Goal: Task Accomplishment & Management: Complete application form

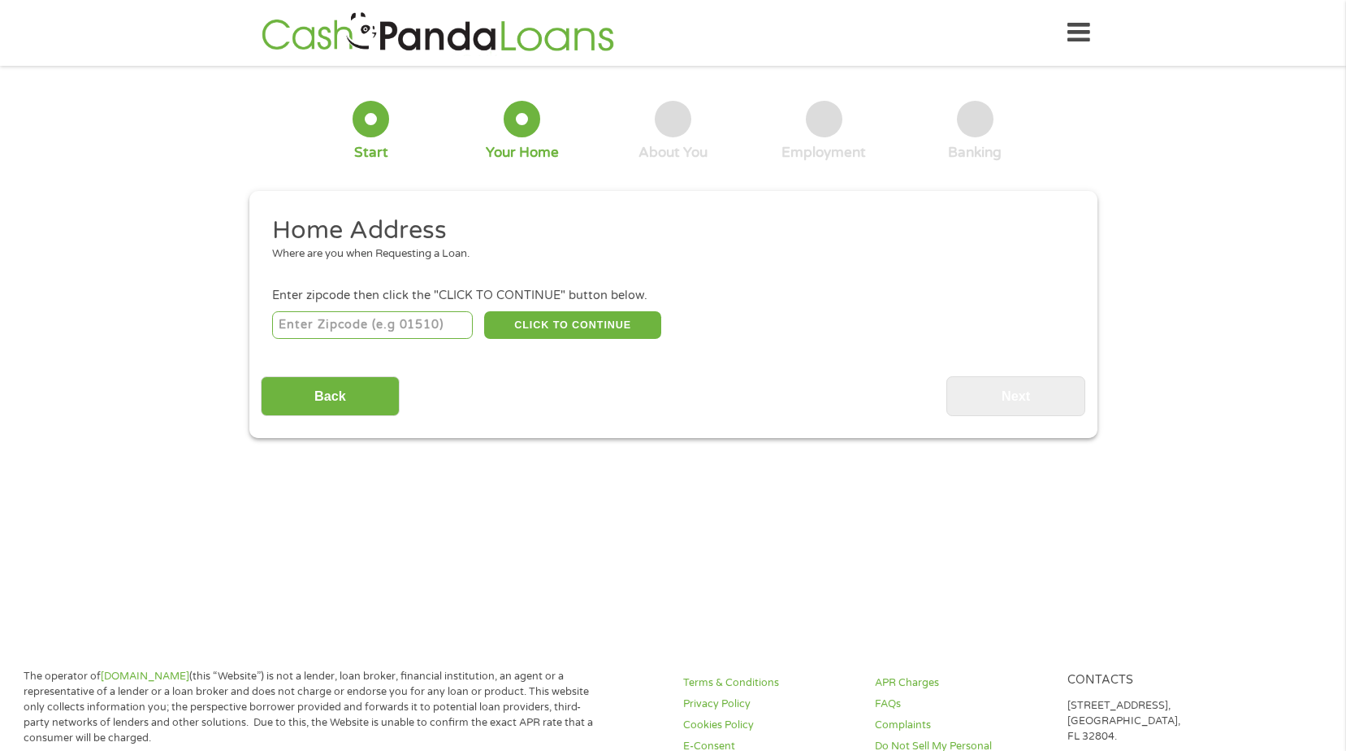
click at [373, 316] on input "number" at bounding box center [372, 325] width 201 height 28
type input "34952"
click at [540, 323] on button "CLICK TO CONTINUE" at bounding box center [572, 325] width 177 height 28
type input "34952"
type input "[GEOGRAPHIC_DATA]"
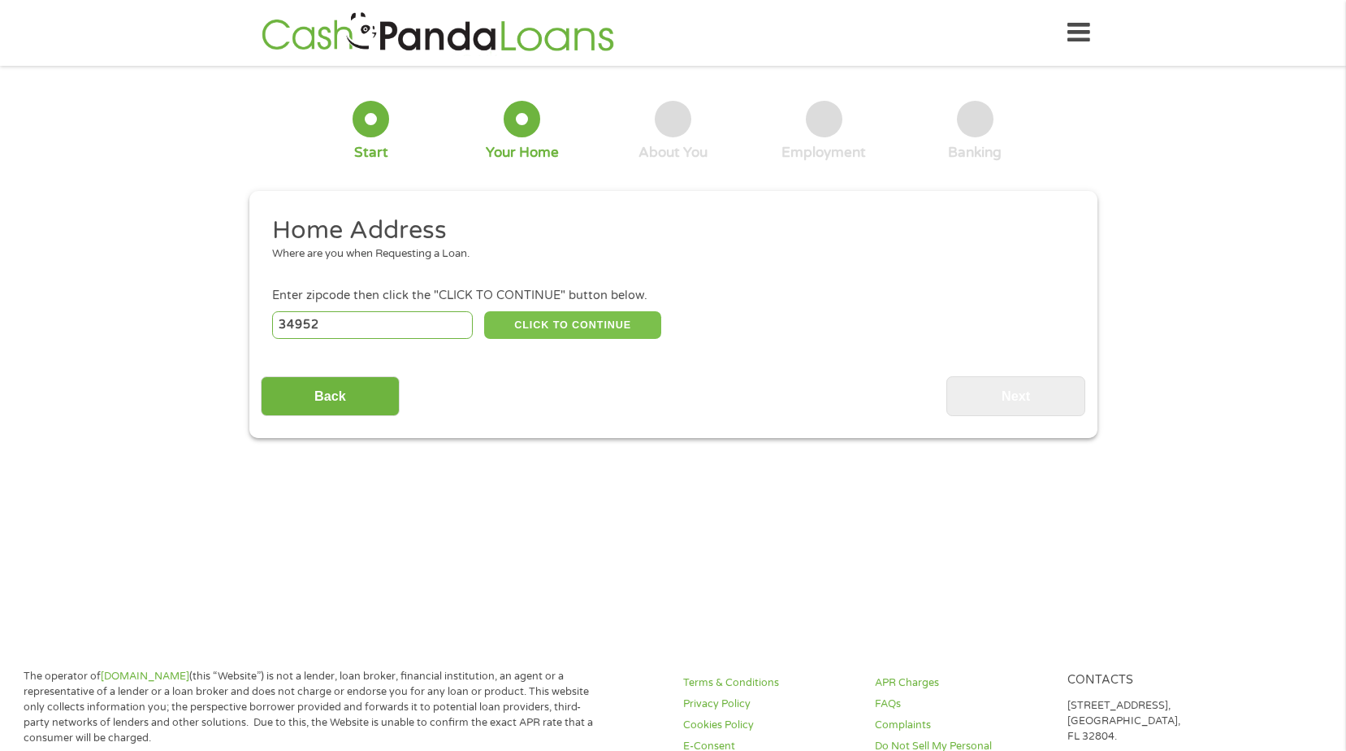
select select "[US_STATE]"
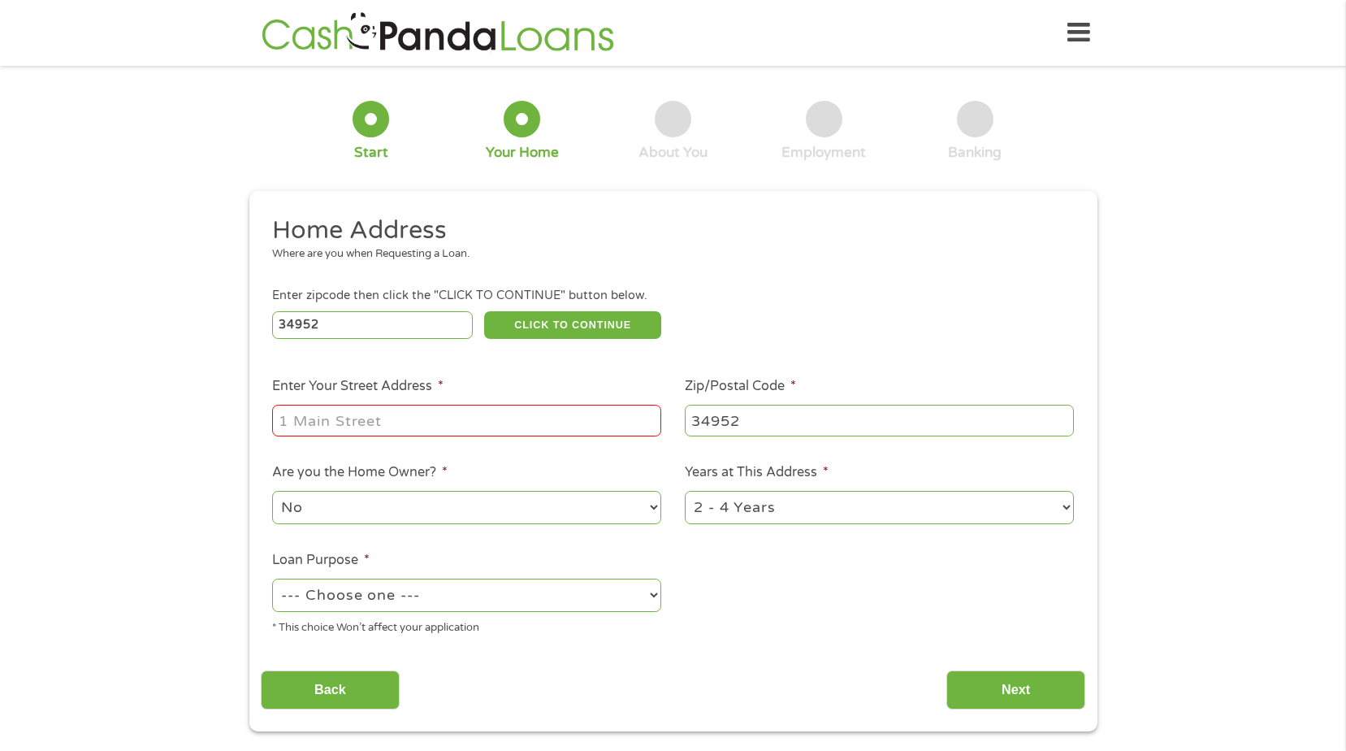
click at [414, 424] on input "Enter Your Street Address *" at bounding box center [466, 420] width 389 height 31
type input "[STREET_ADDRESS]"
click at [376, 503] on select "No Yes" at bounding box center [466, 507] width 389 height 33
select select "yes"
click at [272, 491] on select "No Yes" at bounding box center [466, 507] width 389 height 33
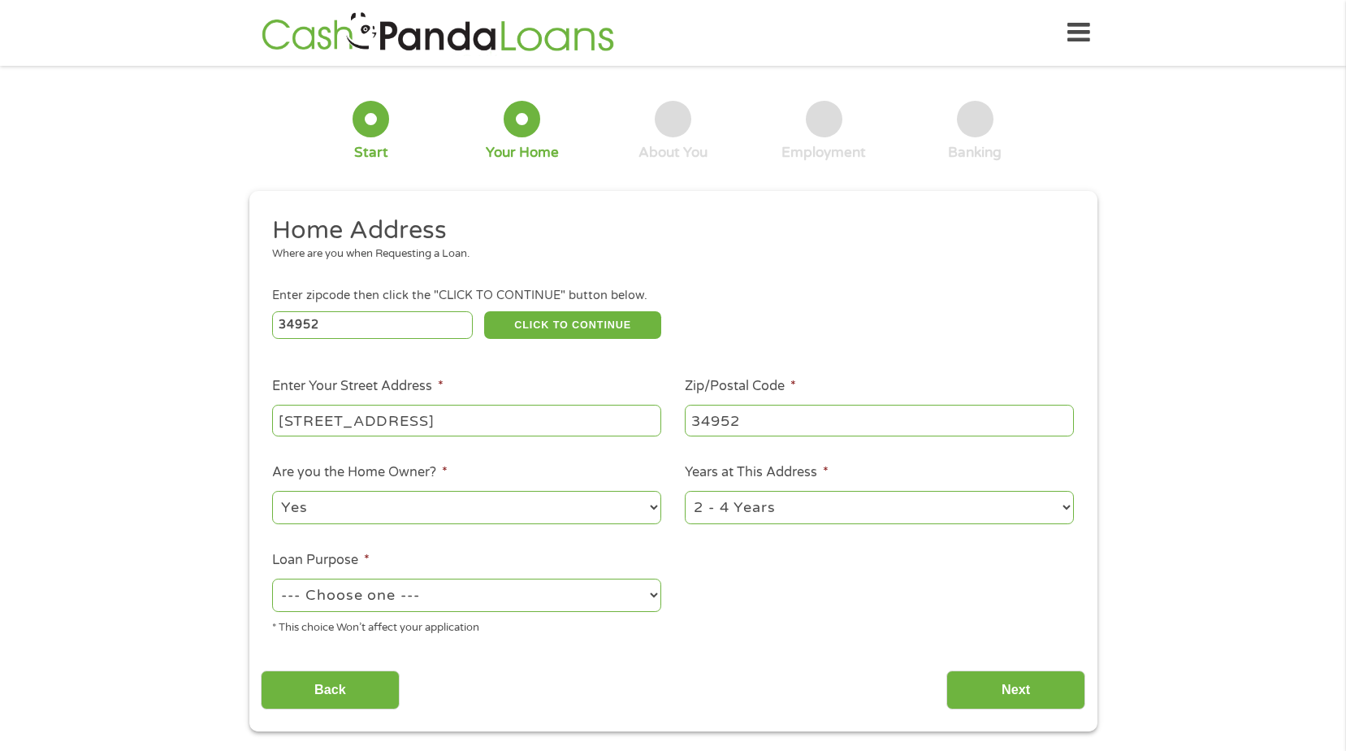
click at [494, 592] on select "--- Choose one --- Pay Bills Debt Consolidation Home Improvement Major Purchase…" at bounding box center [466, 595] width 389 height 33
select select "paybills"
click at [272, 579] on select "--- Choose one --- Pay Bills Debt Consolidation Home Improvement Major Purchase…" at bounding box center [466, 595] width 389 height 33
click at [366, 673] on input "Back" at bounding box center [330, 690] width 139 height 40
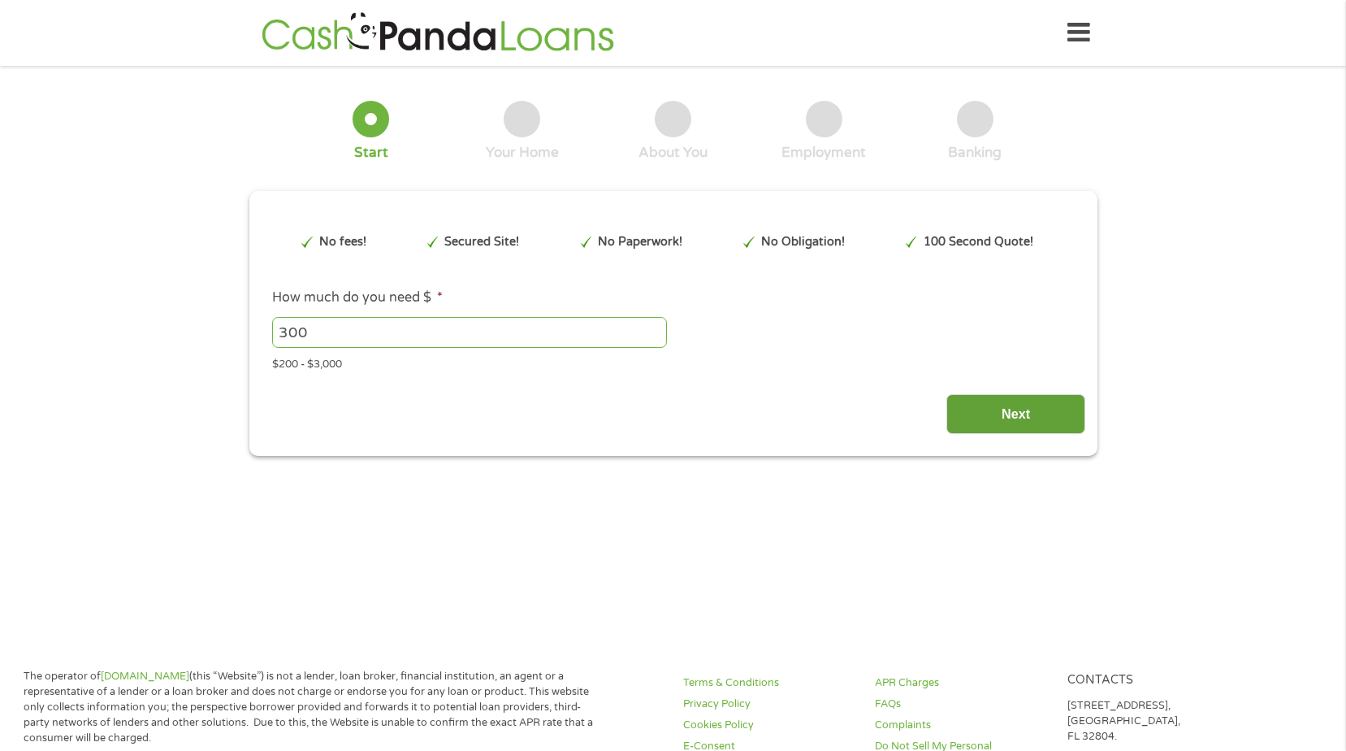
click at [1021, 417] on input "Next" at bounding box center [1016, 414] width 139 height 40
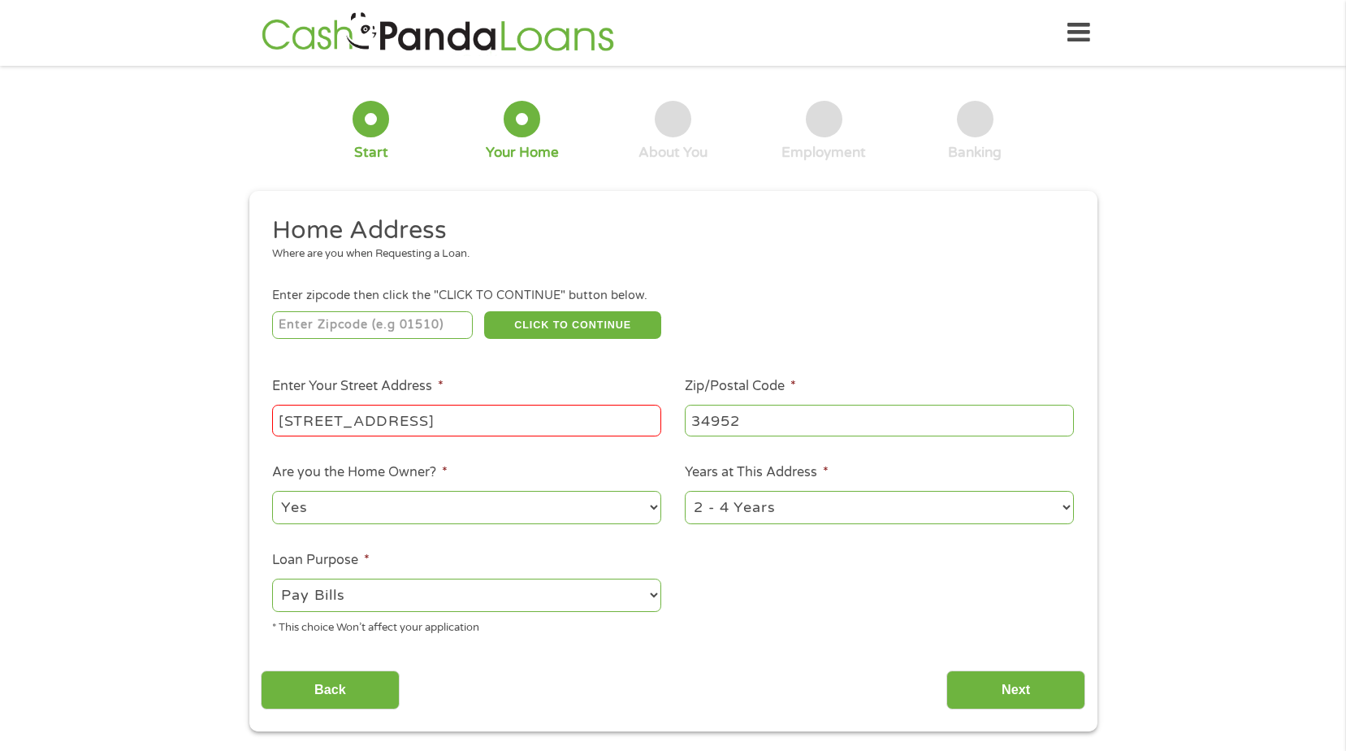
click at [358, 323] on input "number" at bounding box center [372, 325] width 201 height 28
type input "34952"
click at [576, 323] on button "CLICK TO CONTINUE" at bounding box center [572, 325] width 177 height 28
click at [1016, 687] on input "Next" at bounding box center [1016, 690] width 139 height 40
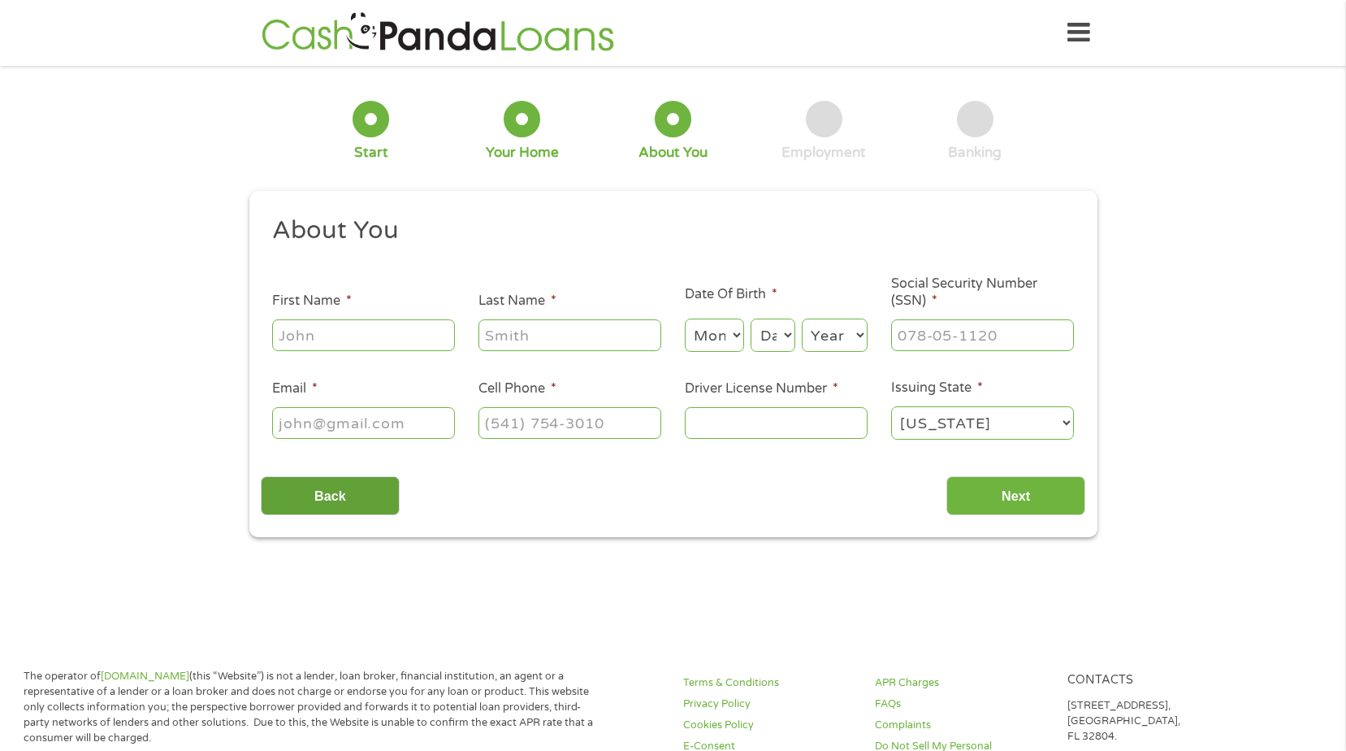
click at [331, 497] on input "Back" at bounding box center [330, 496] width 139 height 40
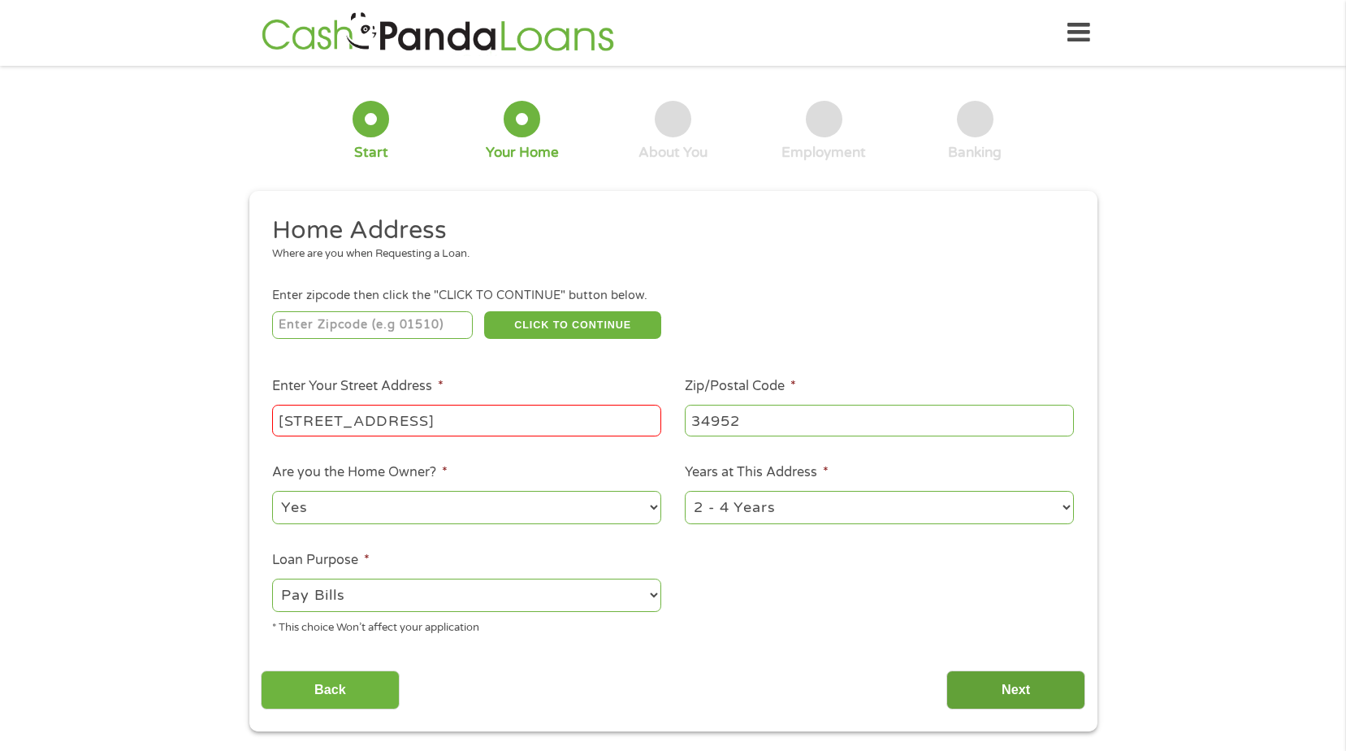
click at [1038, 674] on input "Next" at bounding box center [1016, 690] width 139 height 40
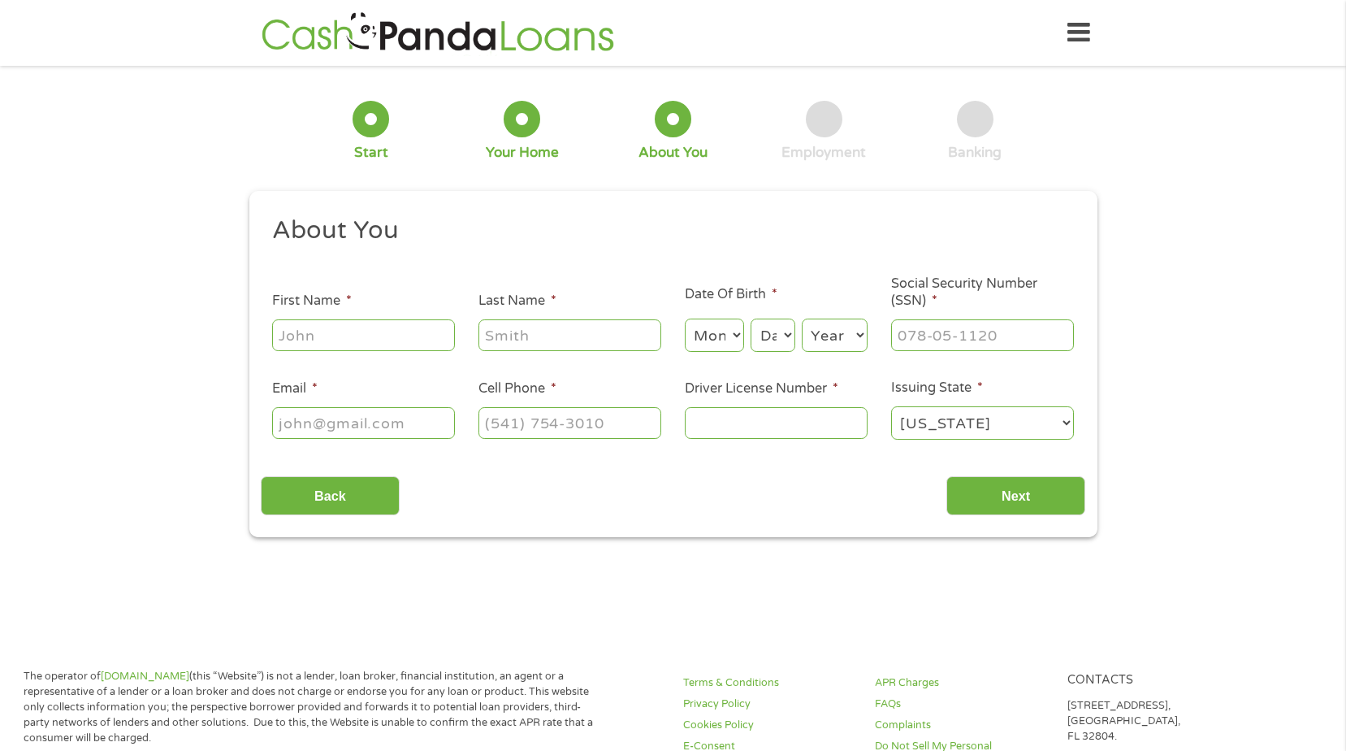
click at [340, 424] on input "Email *" at bounding box center [363, 422] width 183 height 31
type input "[EMAIL_ADDRESS][DOMAIN_NAME]"
type input "[PERSON_NAME]"
type input "[PHONE_NUMBER]"
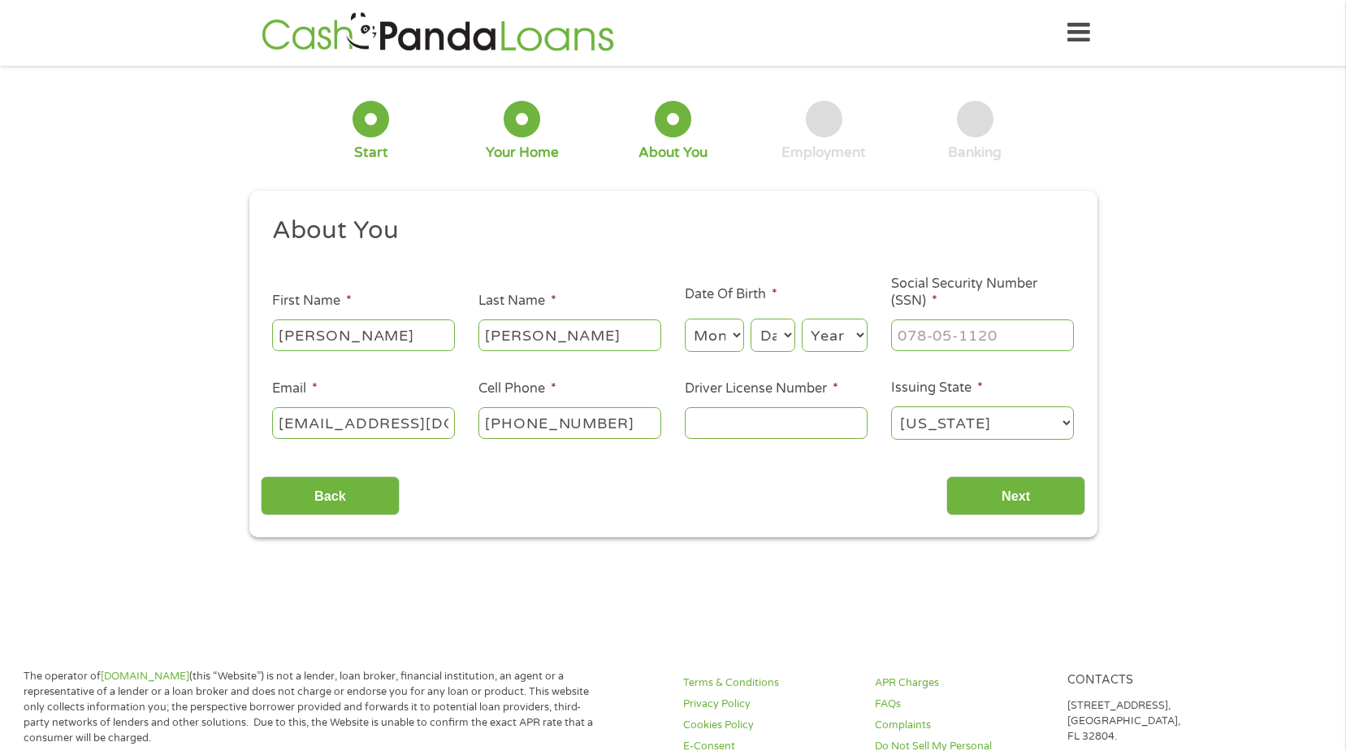
click at [731, 329] on select "Month 1 2 3 4 5 6 7 8 9 10 11 12" at bounding box center [714, 335] width 59 height 33
select select "7"
click at [685, 319] on select "Month 1 2 3 4 5 6 7 8 9 10 11 12" at bounding box center [714, 335] width 59 height 33
click at [774, 346] on select "Day 1 2 3 4 5 6 7 8 9 10 11 12 13 14 15 16 17 18 19 20 21 22 23 24 25 26 27 28 …" at bounding box center [773, 335] width 44 height 33
select select "30"
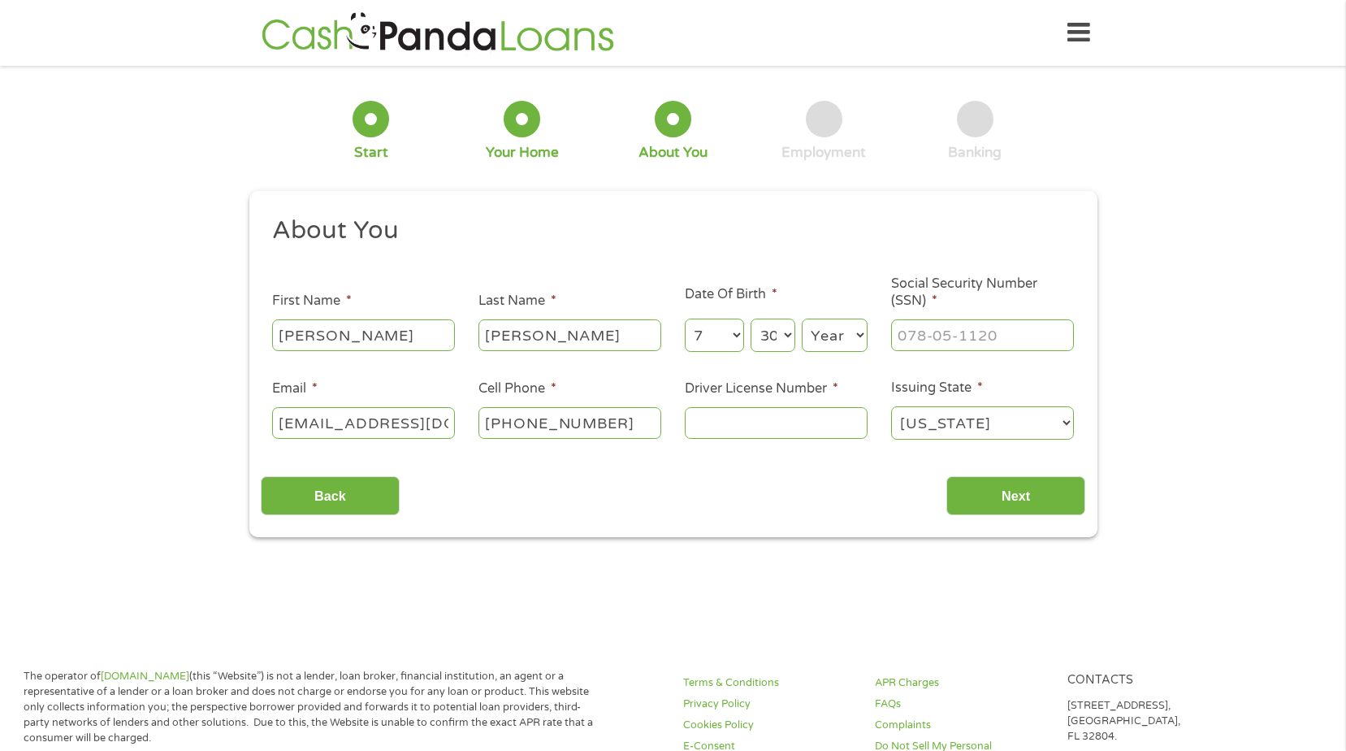
click at [816, 344] on select "Year [DATE] 2006 2005 2004 2003 2002 2001 2000 1999 1998 1997 1996 1995 1994 19…" at bounding box center [835, 335] width 66 height 33
select select "1962"
click at [752, 422] on input "Driver License Number *" at bounding box center [776, 422] width 183 height 31
type input "B553-720-62-770-0"
click at [960, 324] on input "___-__-____" at bounding box center [982, 334] width 183 height 31
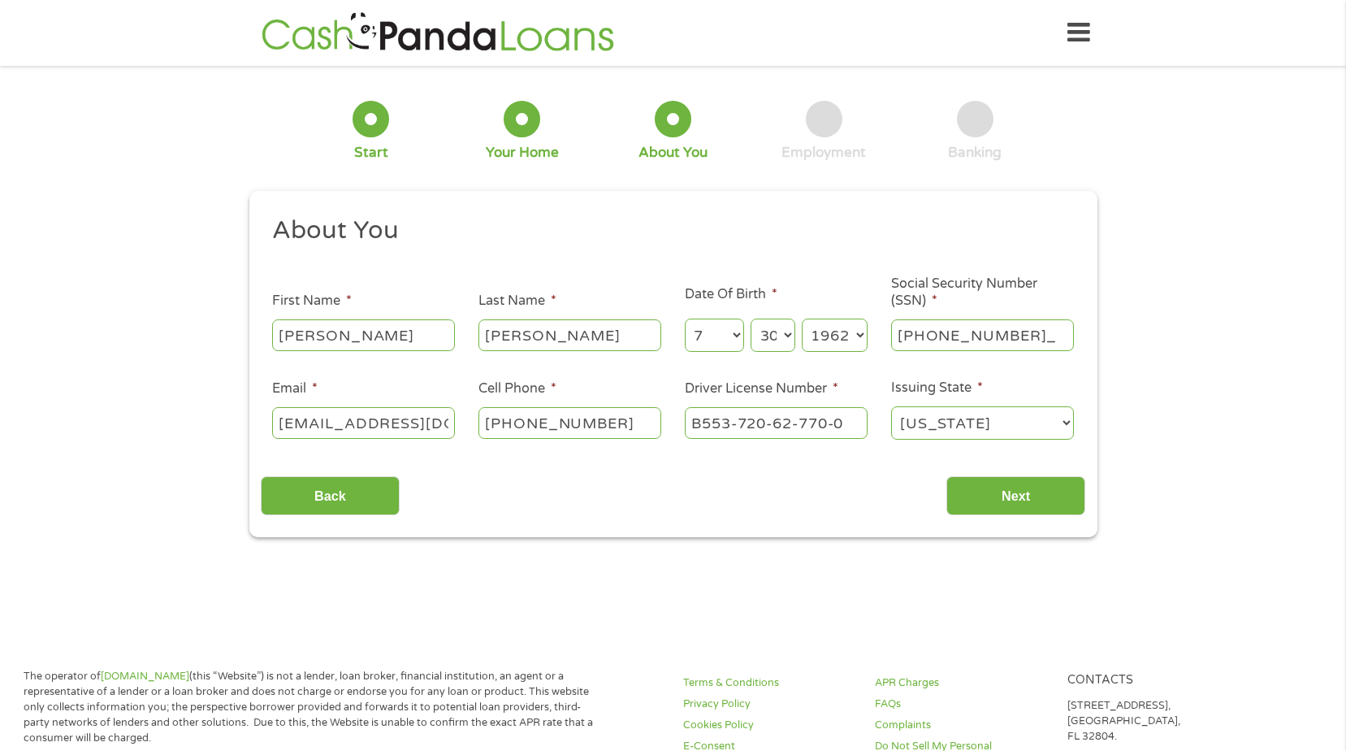
type input "076-60-4489"
click at [999, 492] on input "Next" at bounding box center [1016, 496] width 139 height 40
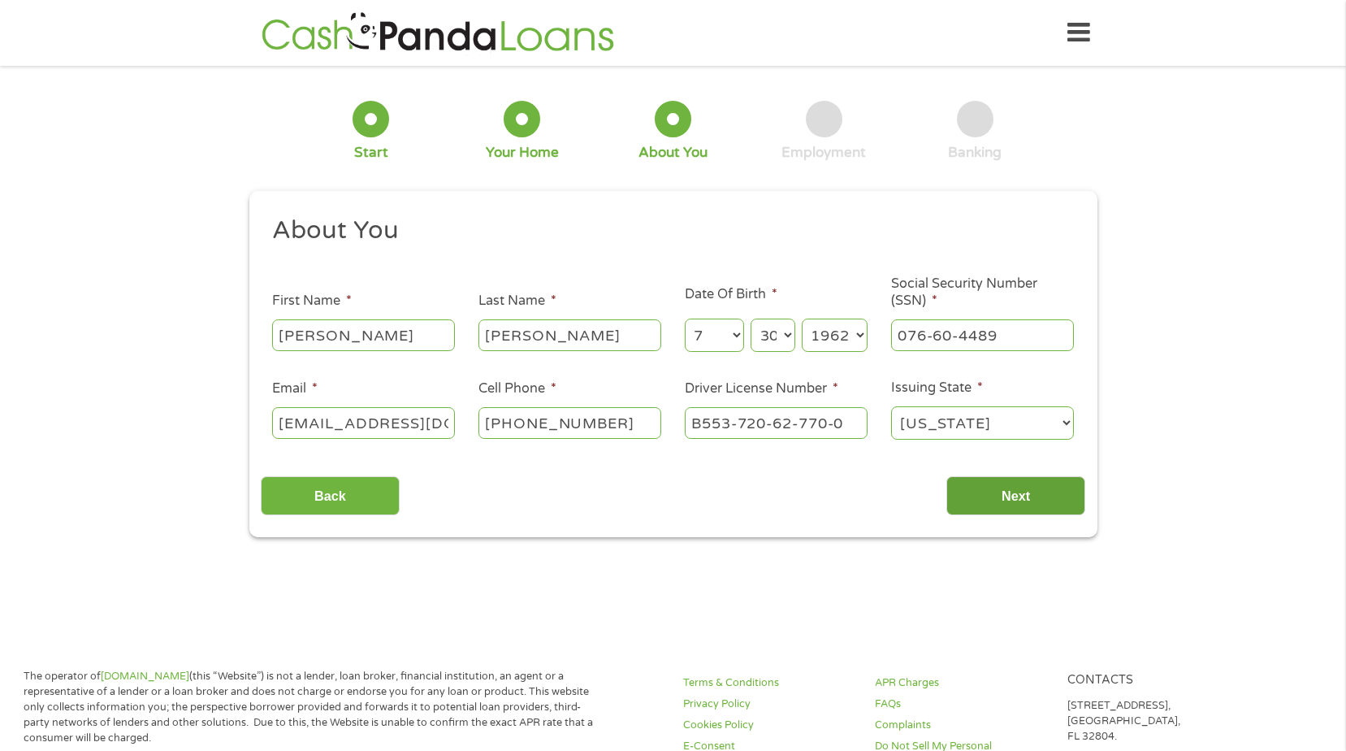
click at [1017, 494] on input "Next" at bounding box center [1016, 496] width 139 height 40
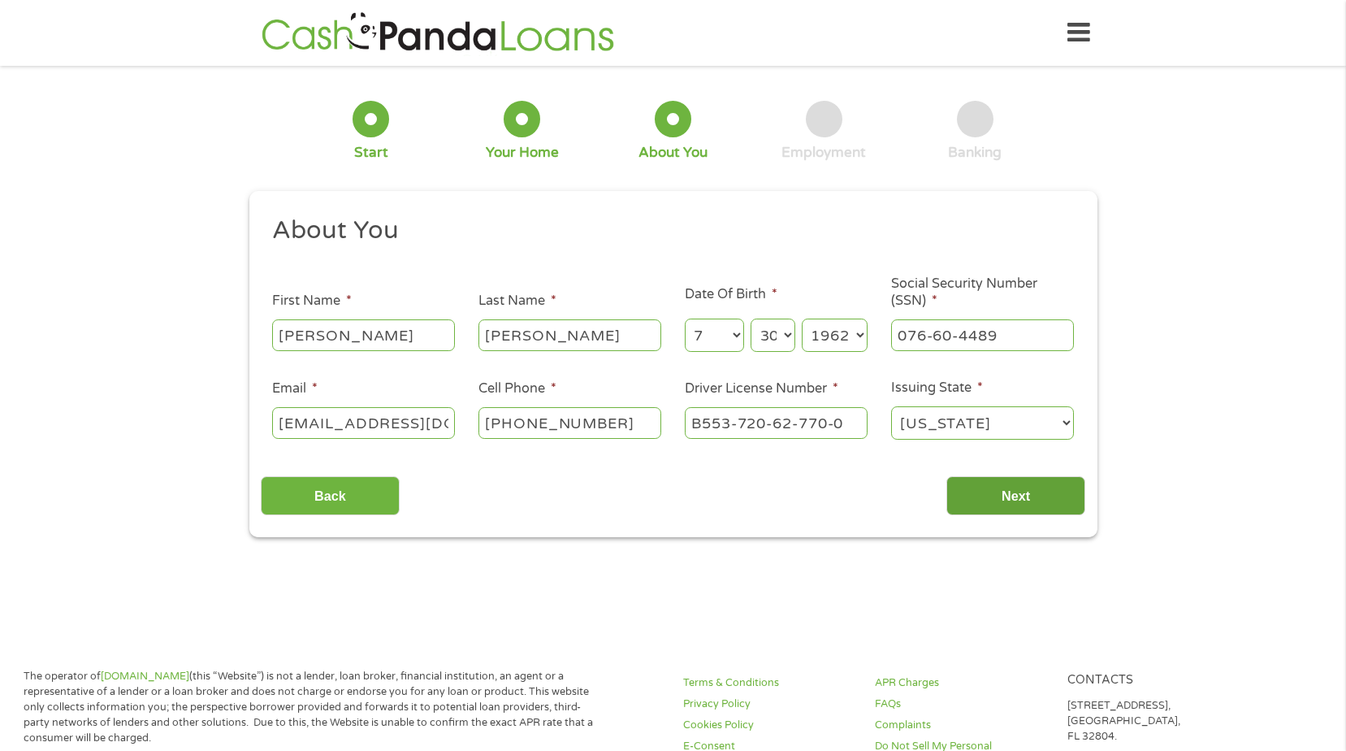
click at [1017, 493] on input "Next" at bounding box center [1016, 496] width 139 height 40
click at [1015, 492] on input "Next" at bounding box center [1016, 496] width 139 height 40
click at [1014, 492] on input "Next" at bounding box center [1016, 496] width 139 height 40
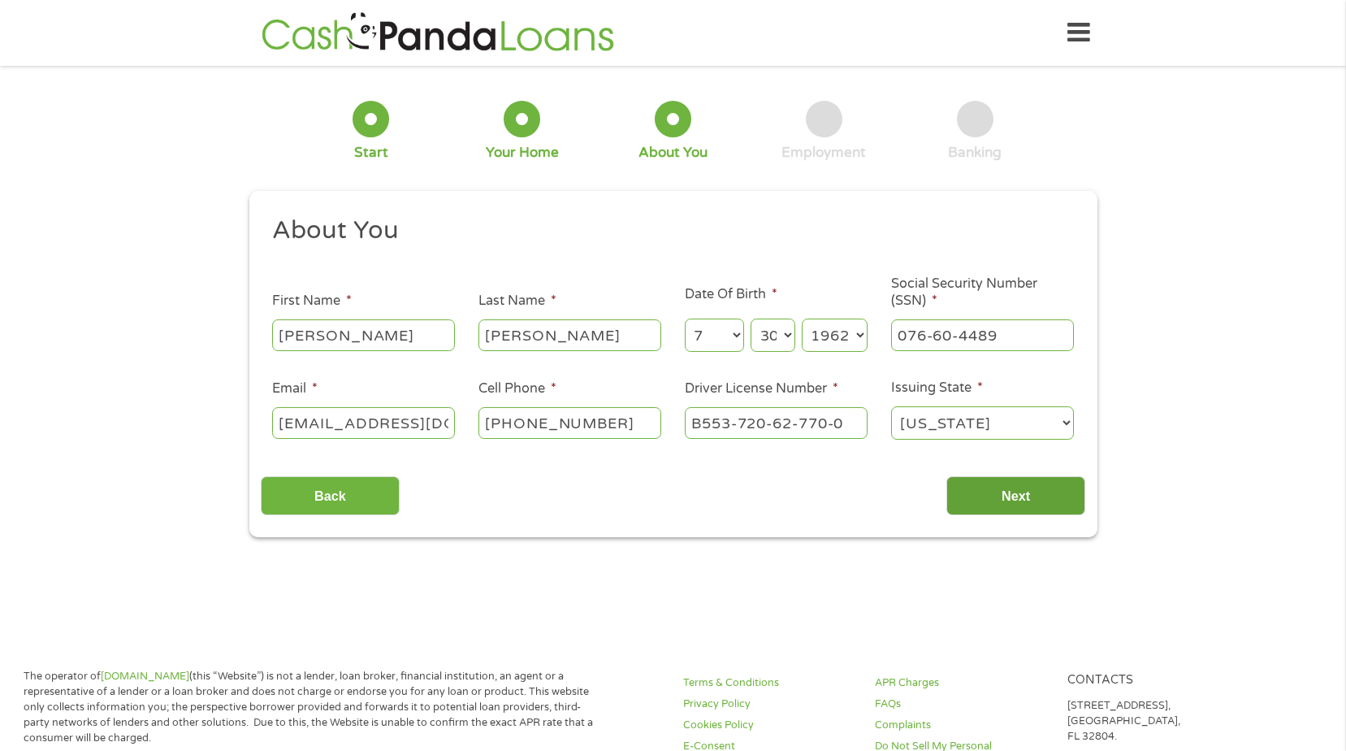
click at [1014, 492] on input "Next" at bounding box center [1016, 496] width 139 height 40
click at [1013, 491] on input "Next" at bounding box center [1016, 496] width 139 height 40
click at [1012, 490] on input "Next" at bounding box center [1016, 496] width 139 height 40
click at [1012, 489] on input "Next" at bounding box center [1016, 496] width 139 height 40
click at [1008, 486] on input "Next" at bounding box center [1016, 496] width 139 height 40
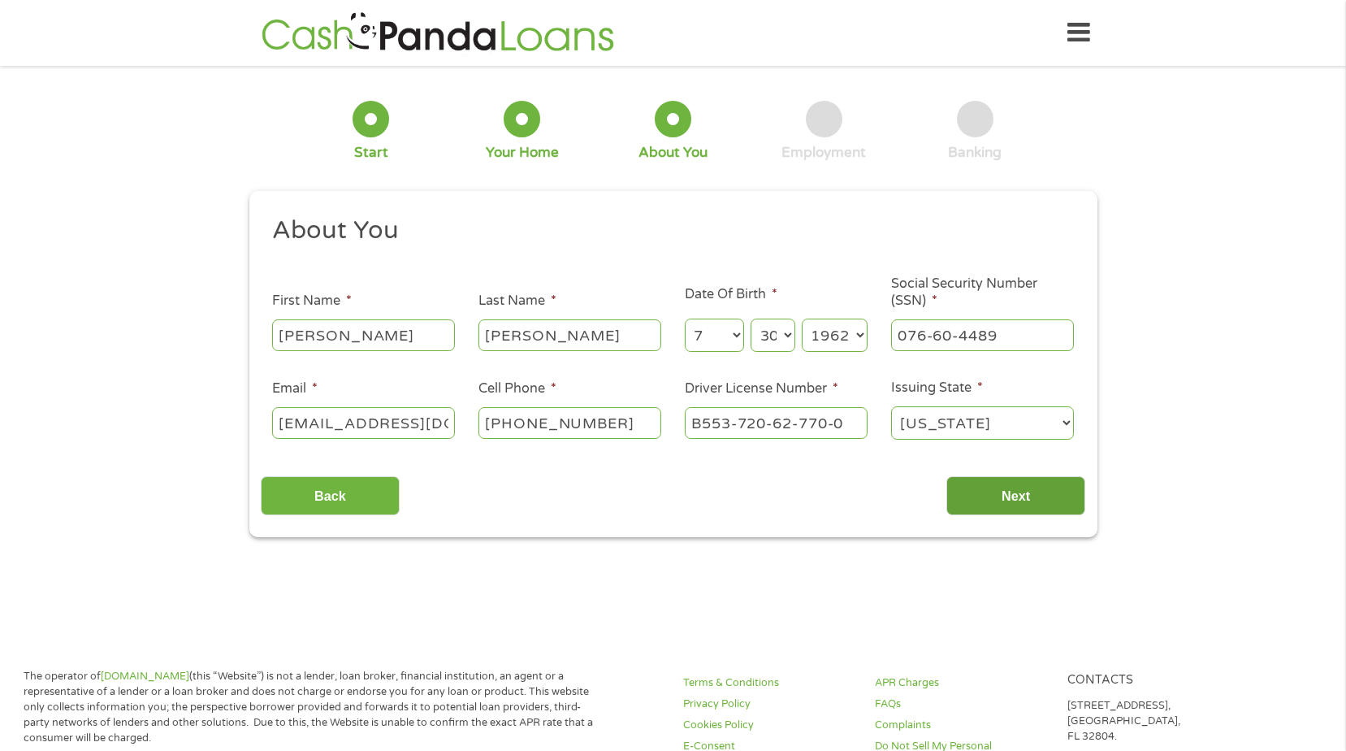
click at [1001, 480] on input "Next" at bounding box center [1016, 496] width 139 height 40
click at [999, 479] on input "Next" at bounding box center [1016, 496] width 139 height 40
click at [1004, 480] on input "Next" at bounding box center [1016, 496] width 139 height 40
click at [1013, 478] on input "Next" at bounding box center [1016, 496] width 139 height 40
click at [1014, 479] on input "Next" at bounding box center [1016, 496] width 139 height 40
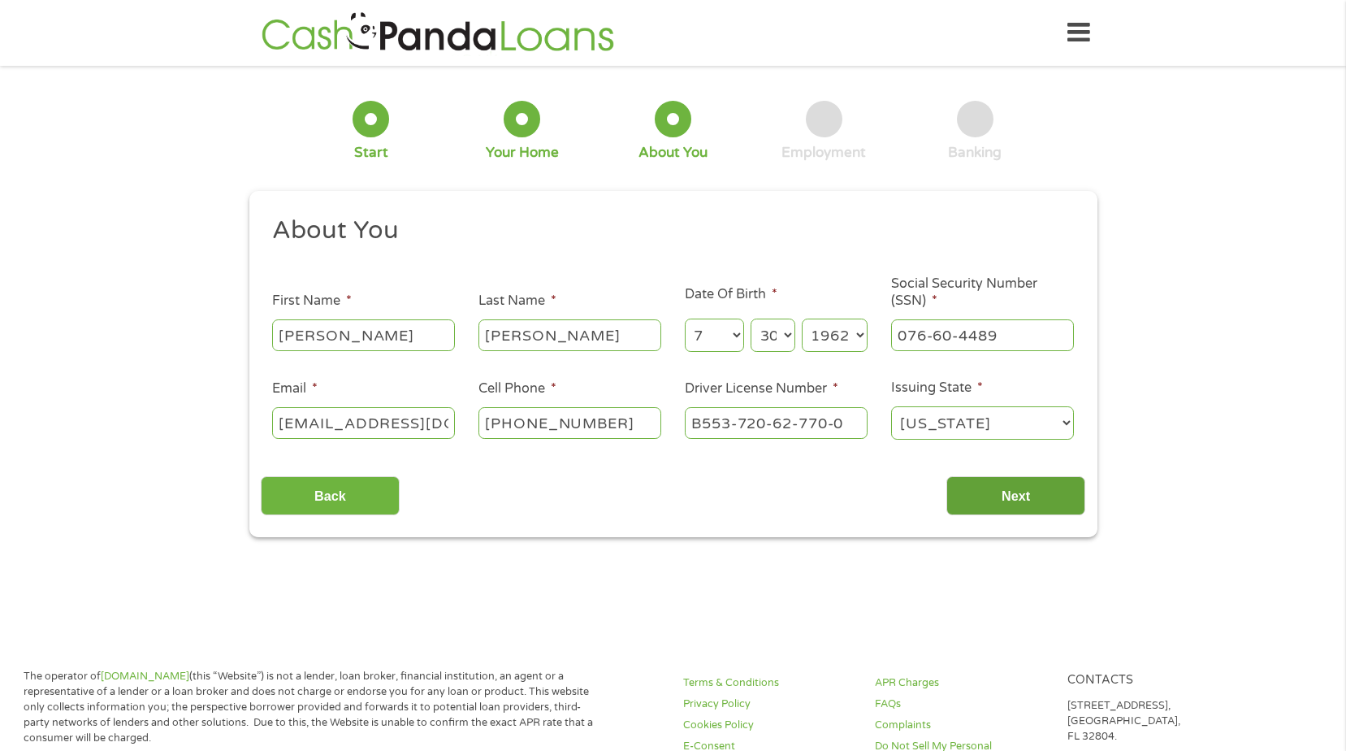
click at [1012, 480] on input "Next" at bounding box center [1016, 496] width 139 height 40
click at [990, 481] on input "Next" at bounding box center [1016, 496] width 139 height 40
click at [997, 485] on input "Next" at bounding box center [1016, 496] width 139 height 40
click at [998, 483] on input "Next" at bounding box center [1016, 496] width 139 height 40
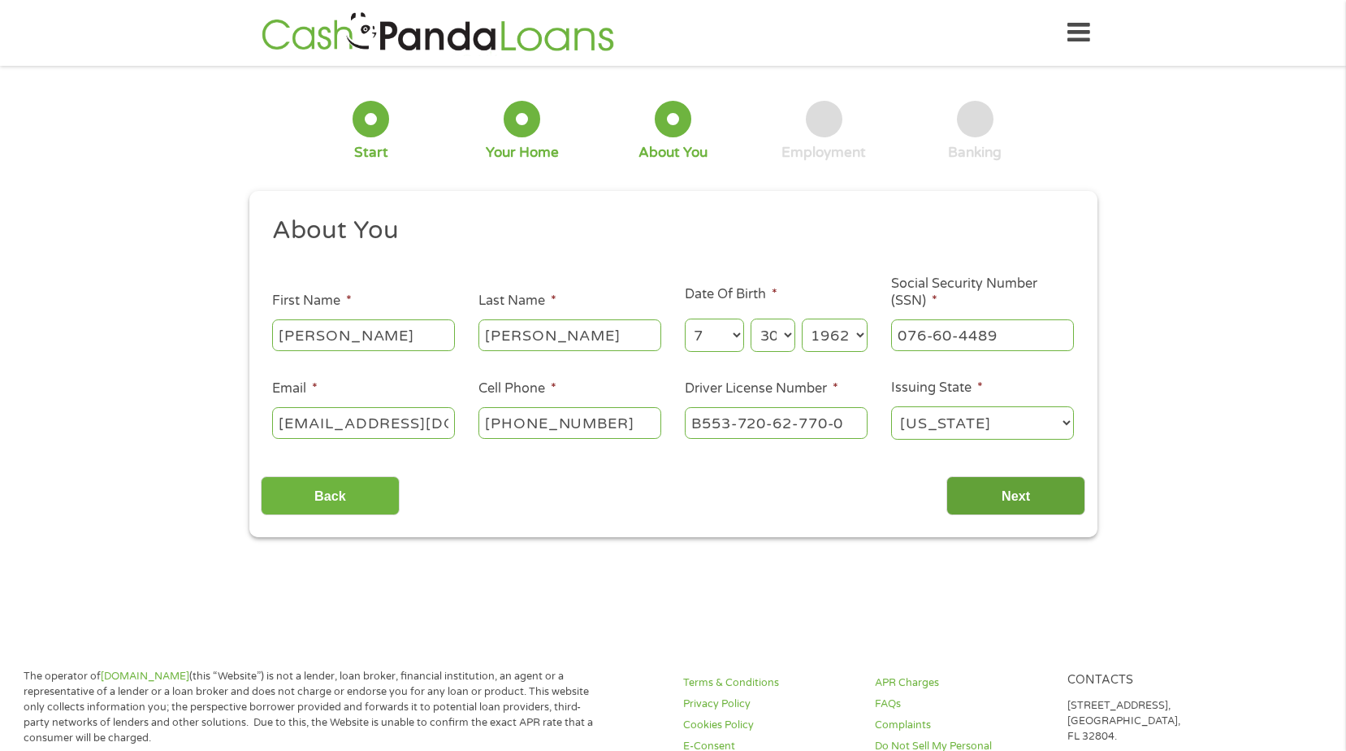
click at [998, 483] on input "Next" at bounding box center [1016, 496] width 139 height 40
drag, startPoint x: 998, startPoint y: 483, endPoint x: 876, endPoint y: 451, distance: 126.1
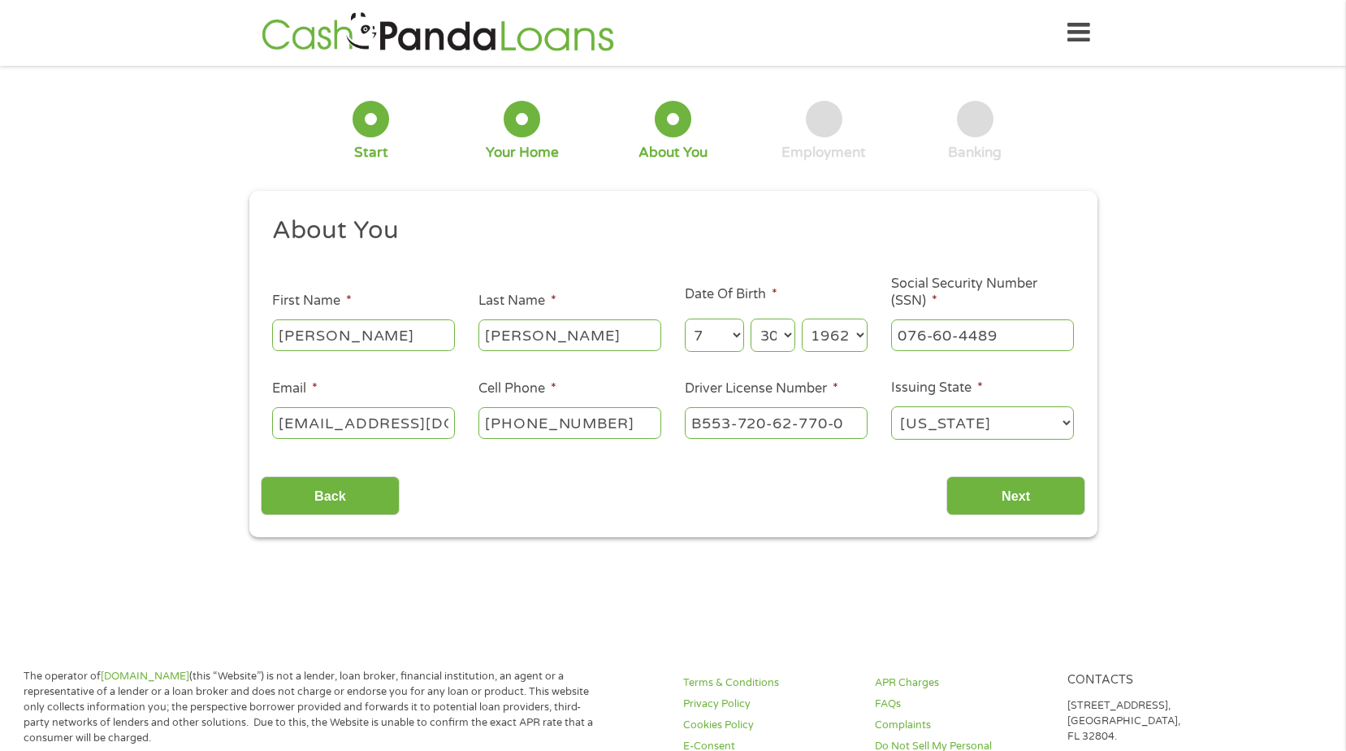
click at [977, 478] on input "Next" at bounding box center [1016, 496] width 139 height 40
click at [373, 319] on div "[PERSON_NAME]" at bounding box center [363, 335] width 183 height 37
type input "[PERSON_NAME]"
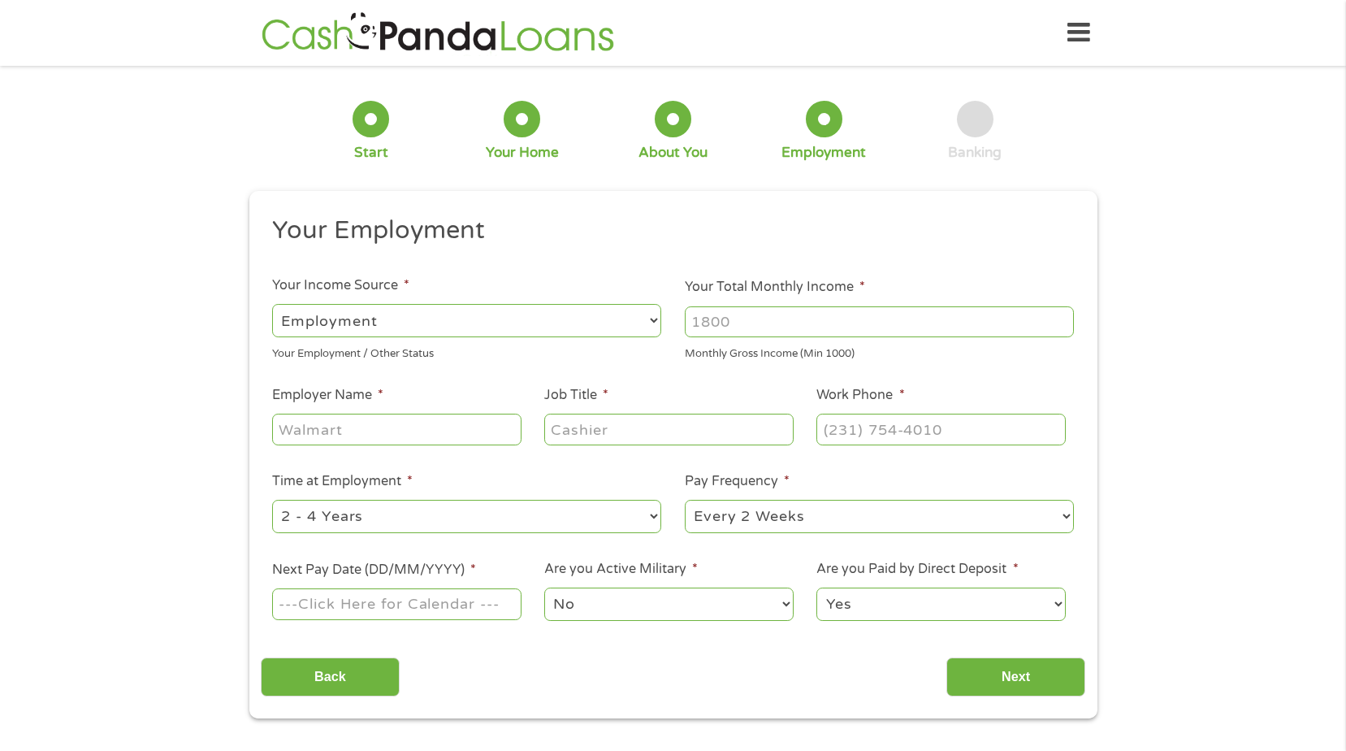
click at [614, 300] on li "Your Income Source * --- Choose one --- Employment [DEMOGRAPHIC_DATA] Benefits …" at bounding box center [467, 318] width 413 height 86
click at [588, 315] on select "--- Choose one --- Employment [DEMOGRAPHIC_DATA] Benefits" at bounding box center [466, 320] width 389 height 33
select select "benefits"
click at [272, 304] on select "--- Choose one --- Employment [DEMOGRAPHIC_DATA] Benefits" at bounding box center [466, 320] width 389 height 33
type input "Other"
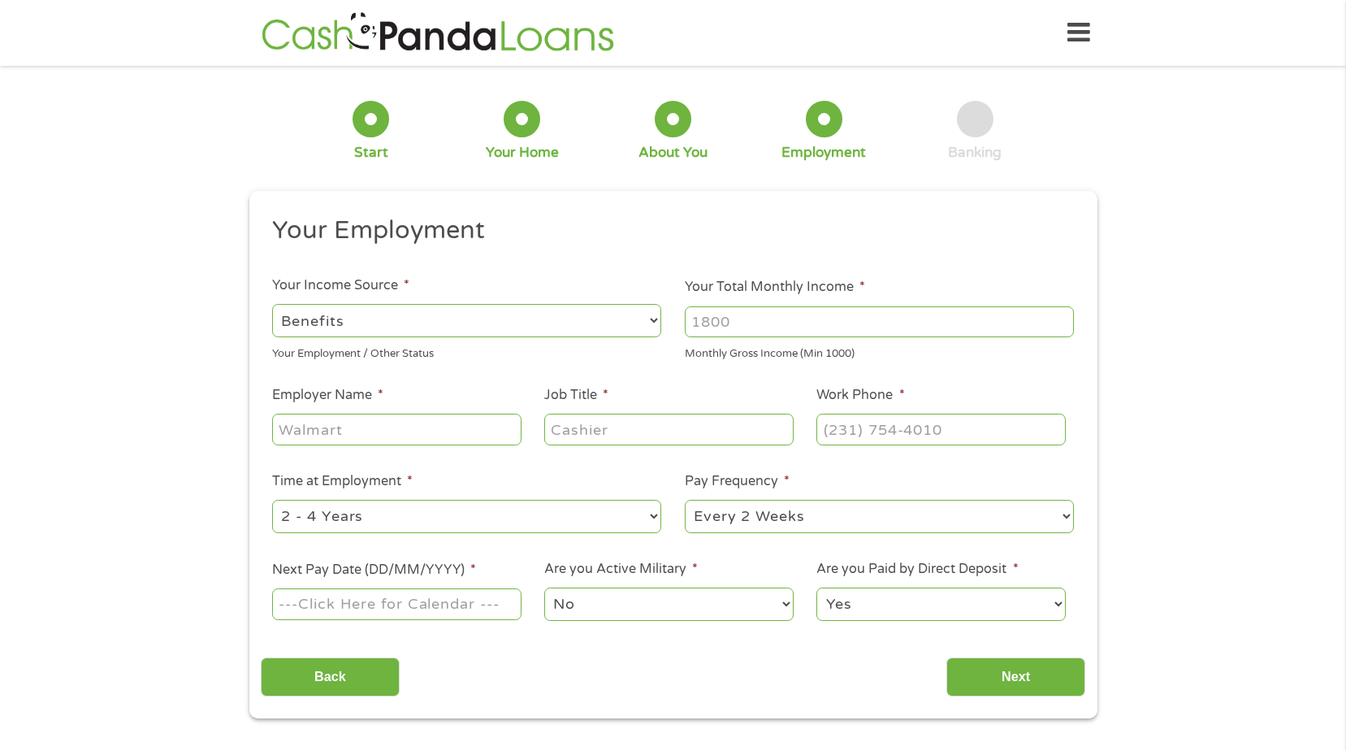
type input "[PHONE_NUMBER]"
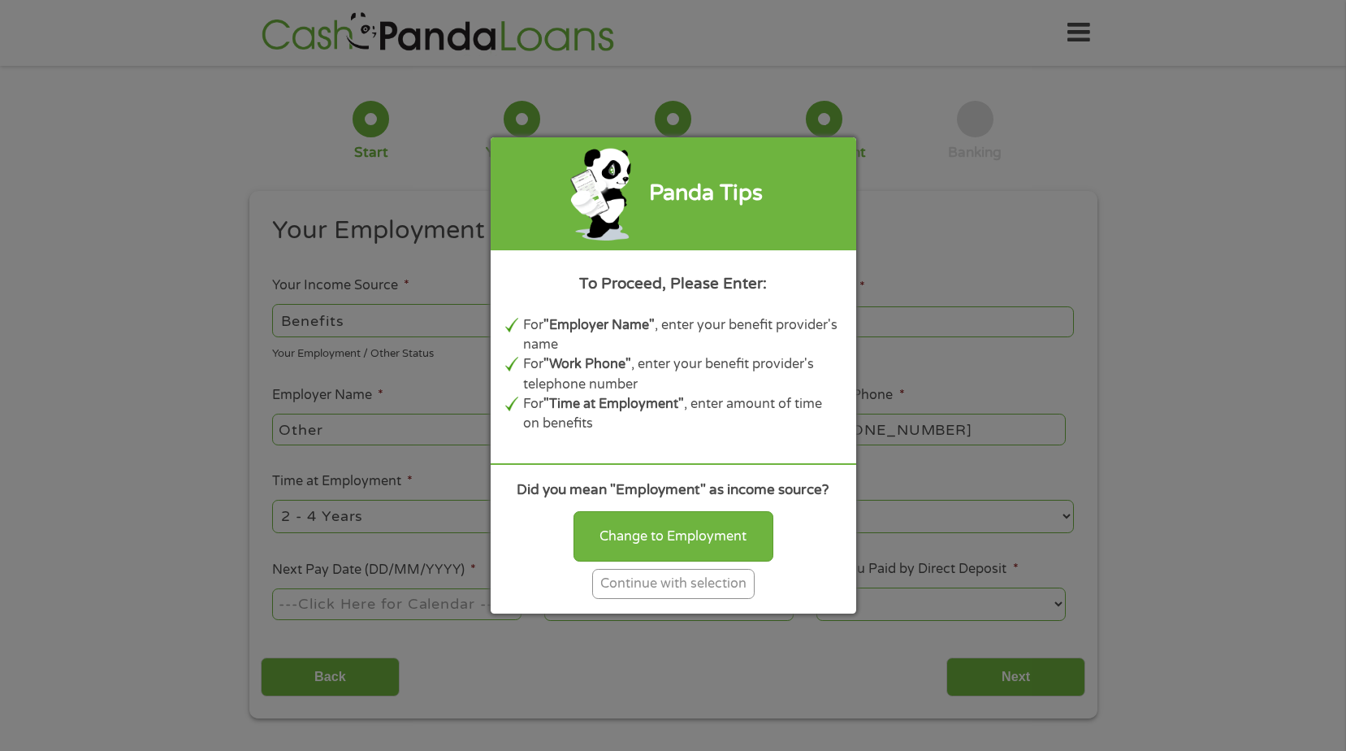
click at [688, 590] on div "Continue with selection" at bounding box center [673, 584] width 163 height 30
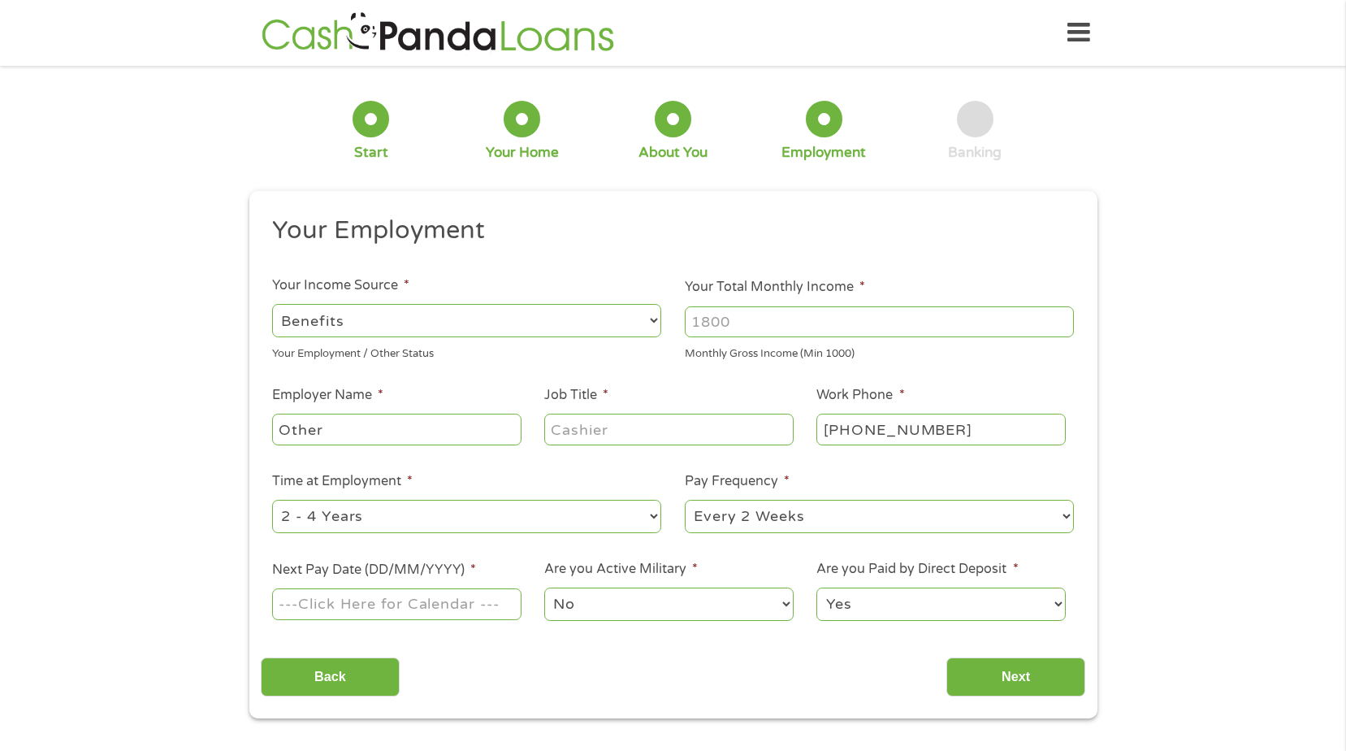
click at [761, 311] on input "Your Total Monthly Income *" at bounding box center [879, 321] width 389 height 31
type input "1189"
click at [363, 431] on input "Other" at bounding box center [396, 429] width 249 height 31
click at [414, 434] on input "Other" at bounding box center [396, 429] width 249 height 31
click at [644, 433] on input "Job Title *" at bounding box center [668, 429] width 249 height 31
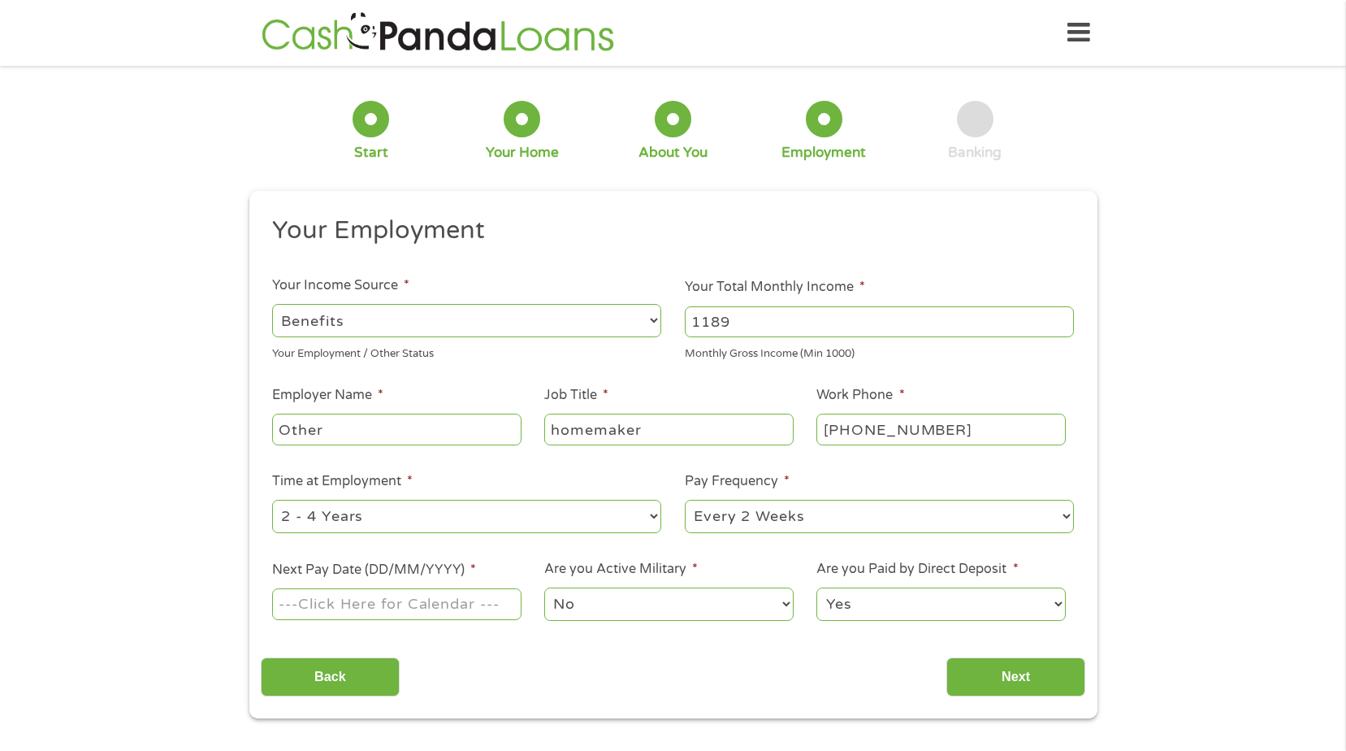
type input "homemaker"
click at [346, 429] on input "Other" at bounding box center [396, 429] width 249 height 31
type input "O"
type input "social security"
click at [1067, 515] on select "--- Choose one --- Every 2 Weeks Every Week Monthly Semi-Monthly" at bounding box center [879, 516] width 389 height 33
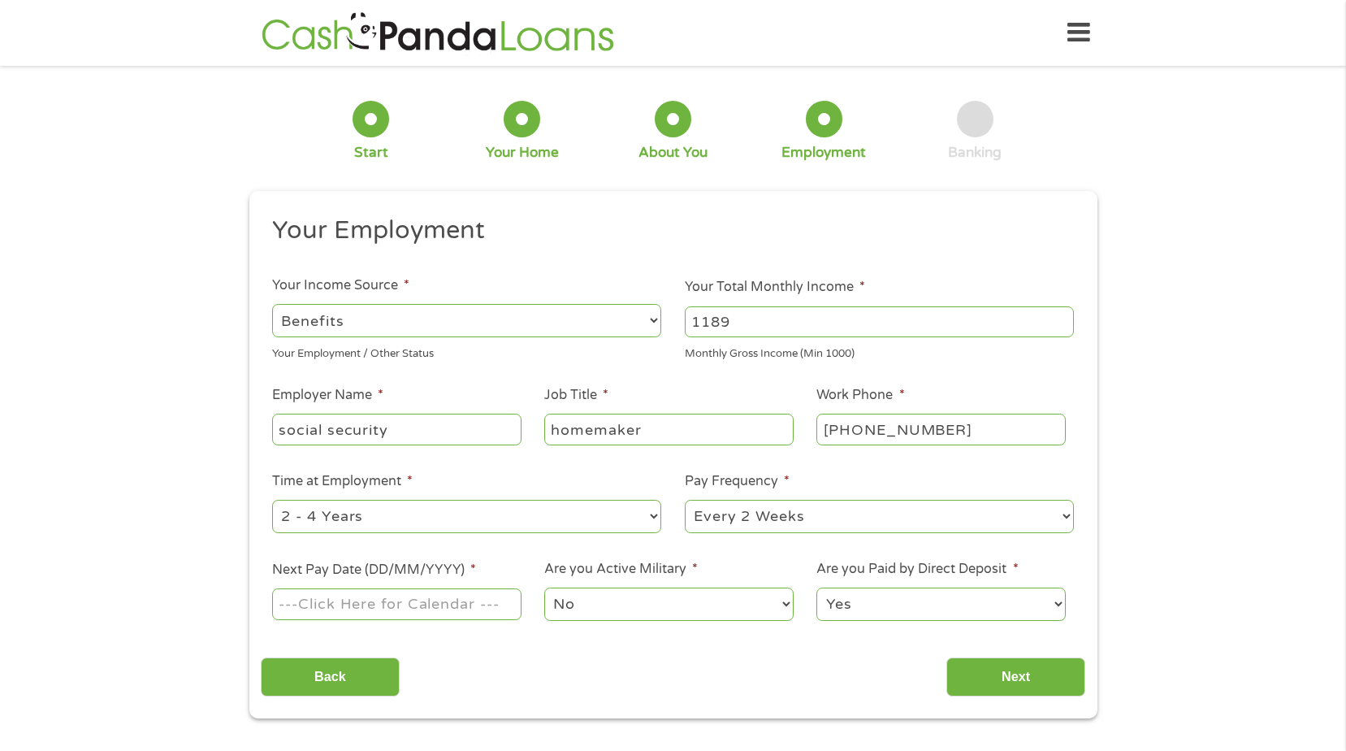
select select "monthly"
click at [685, 500] on select "--- Choose one --- Every 2 Weeks Every Week Monthly Semi-Monthly" at bounding box center [879, 516] width 389 height 33
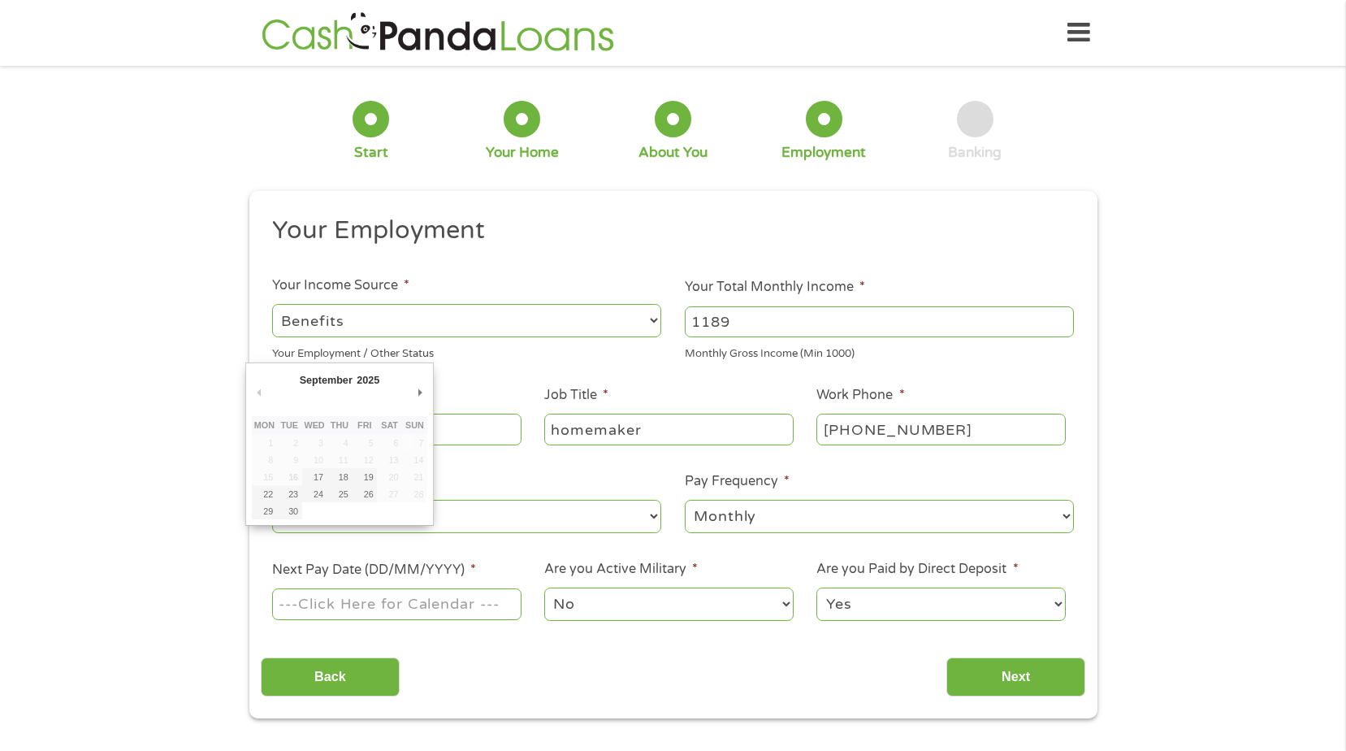
click at [427, 600] on input "Next Pay Date (DD/MM/YYYY) *" at bounding box center [396, 603] width 249 height 31
type input "[DATE]"
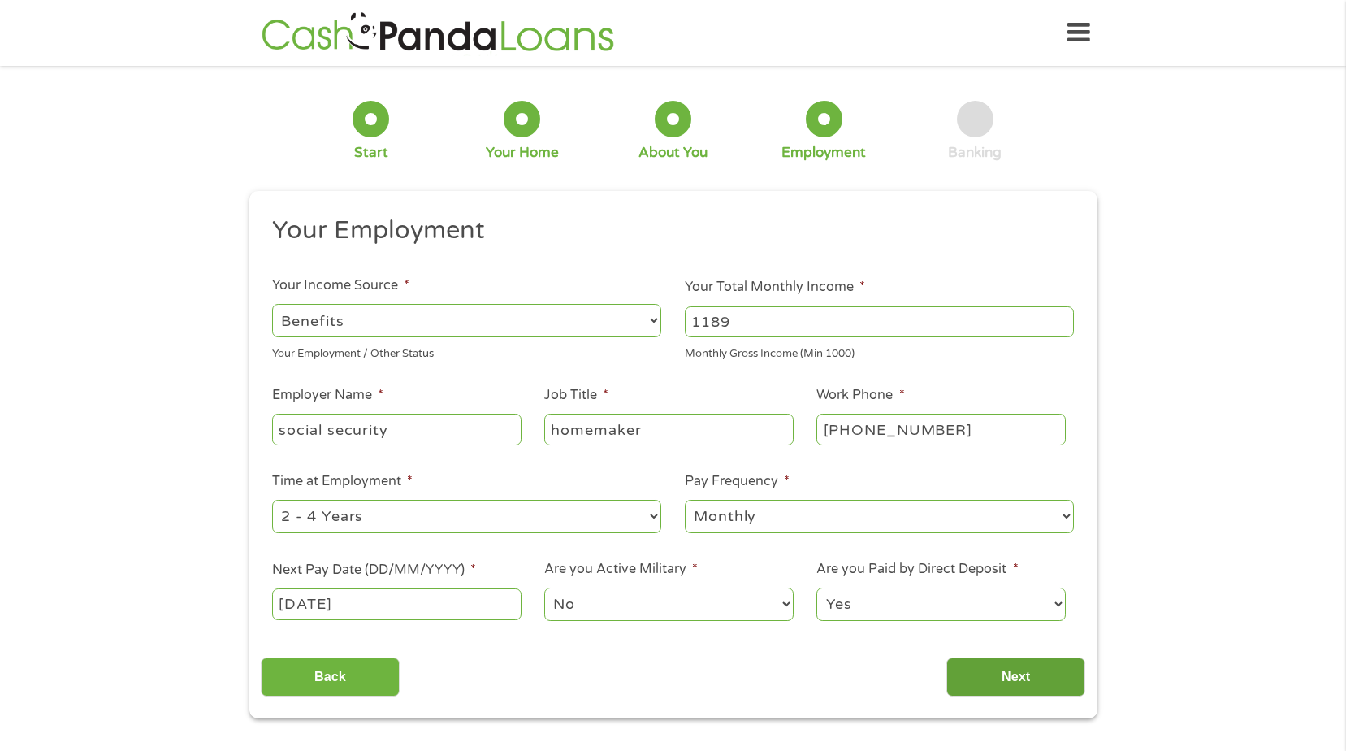
click at [1009, 681] on input "Next" at bounding box center [1016, 677] width 139 height 40
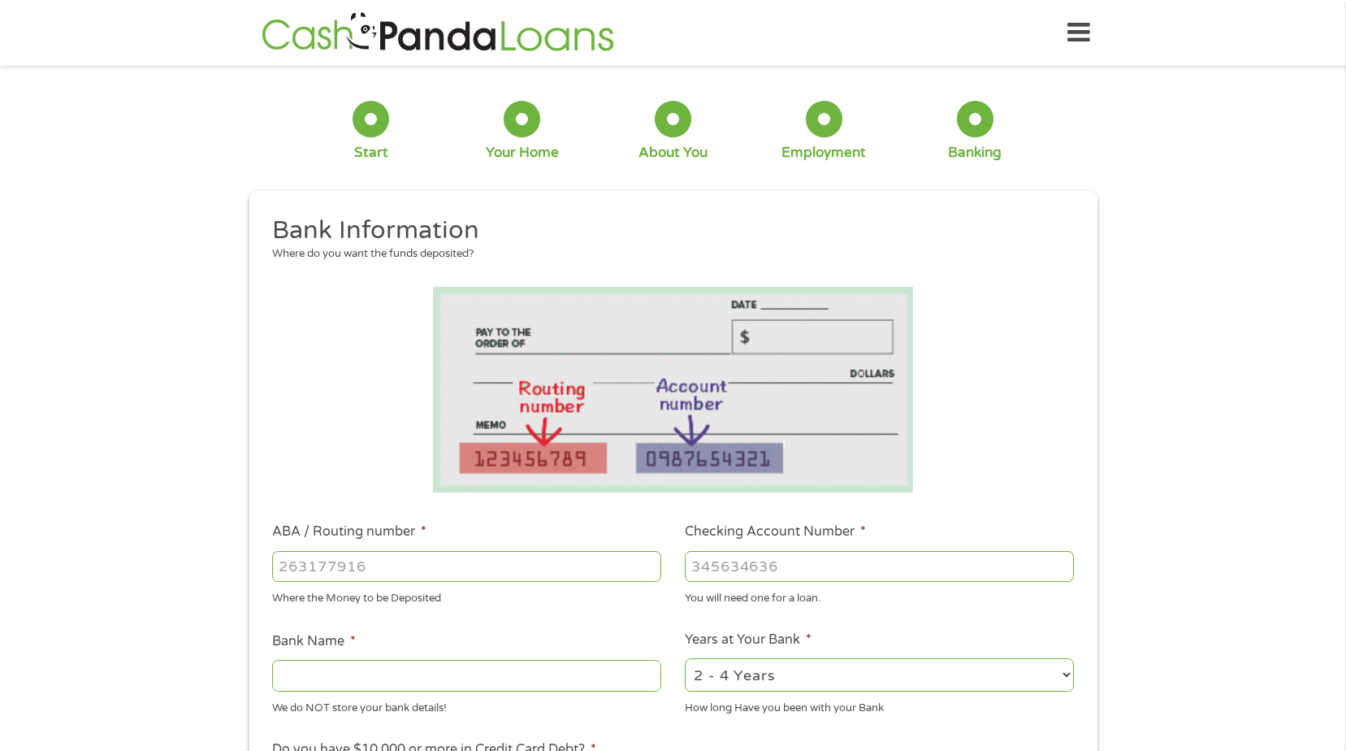
click at [1010, 681] on select "2 - 4 Years 6 - 12 Months 1 - 2 Years Over 4 Years" at bounding box center [879, 674] width 389 height 33
click at [1062, 457] on li at bounding box center [673, 390] width 825 height 206
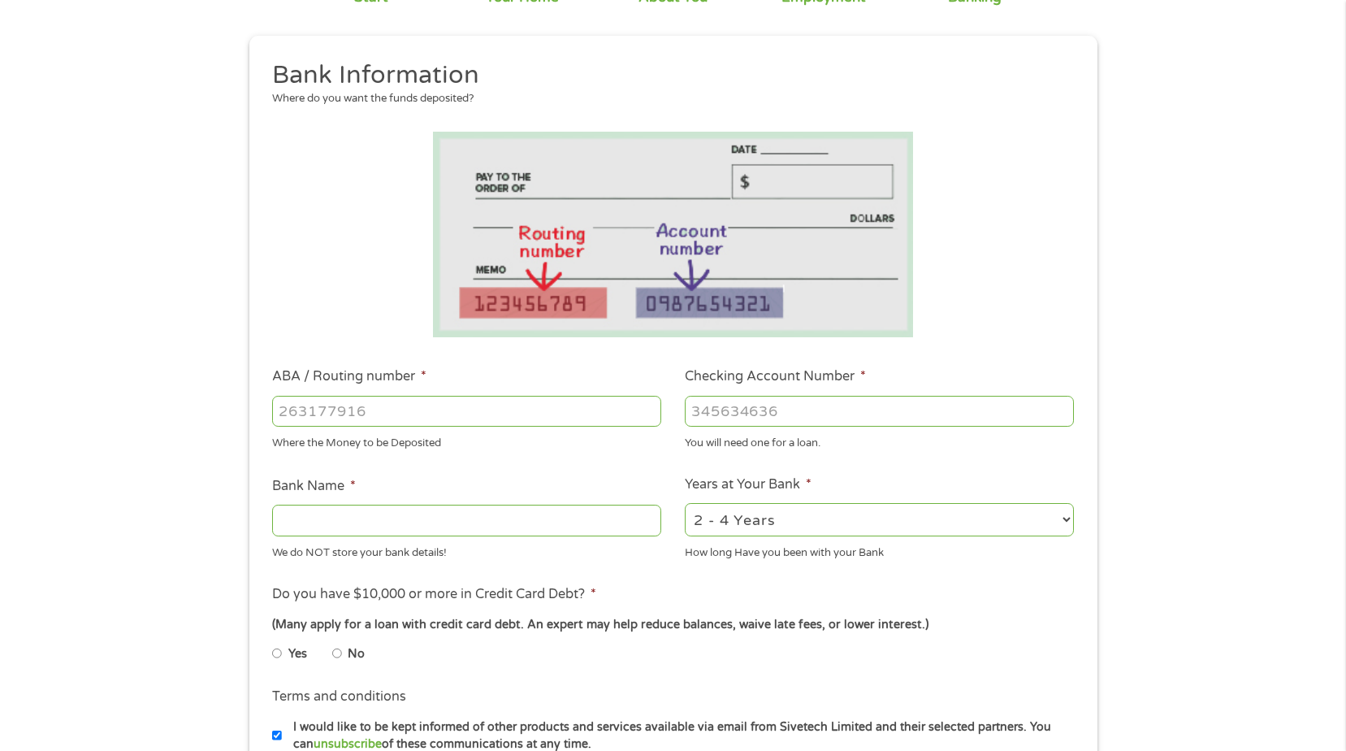
scroll to position [163, 0]
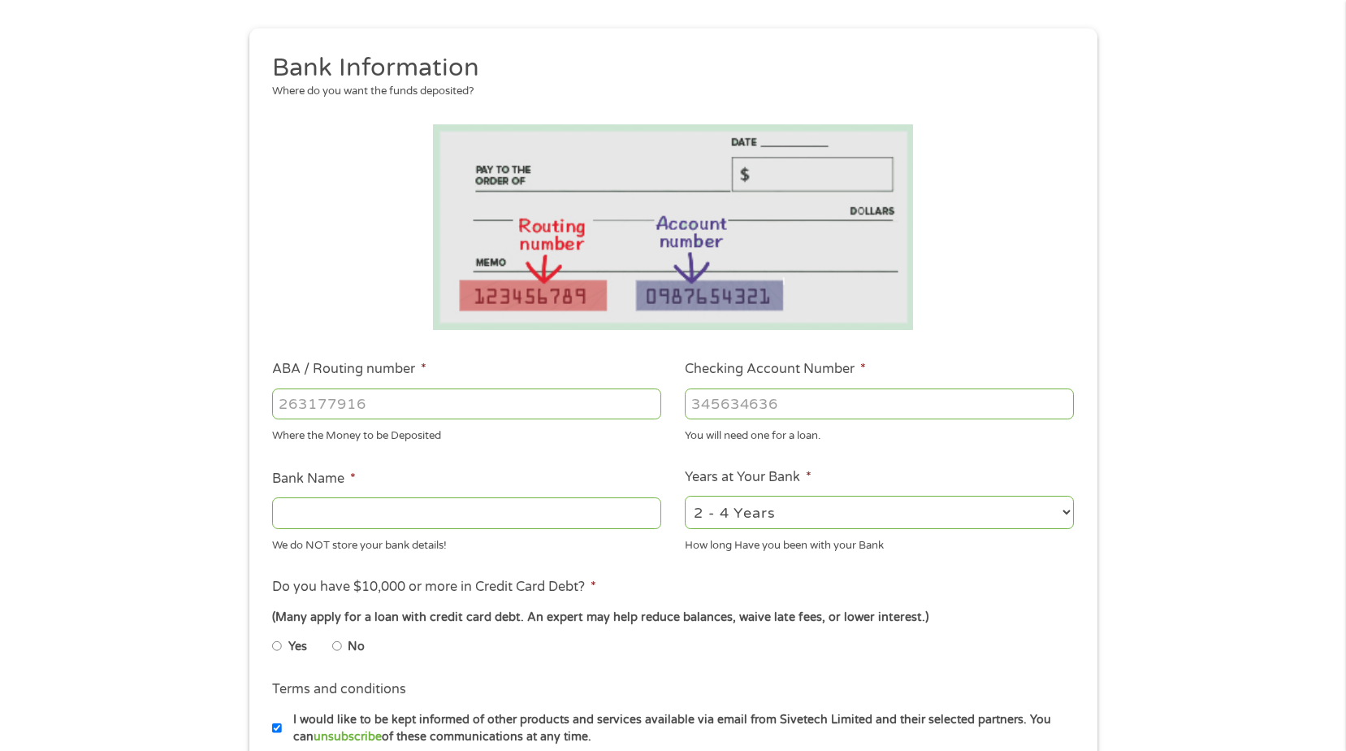
click at [336, 644] on input "No" at bounding box center [337, 646] width 10 height 26
radio input "true"
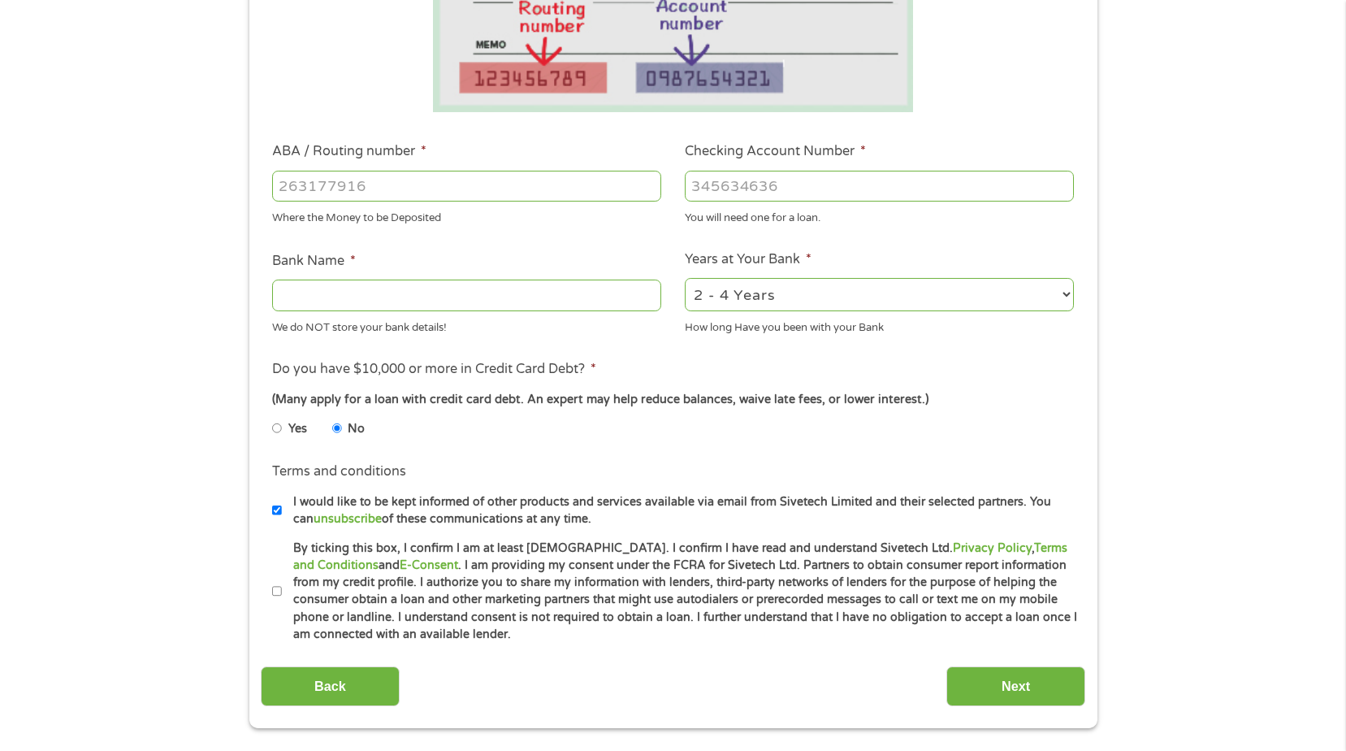
scroll to position [406, 0]
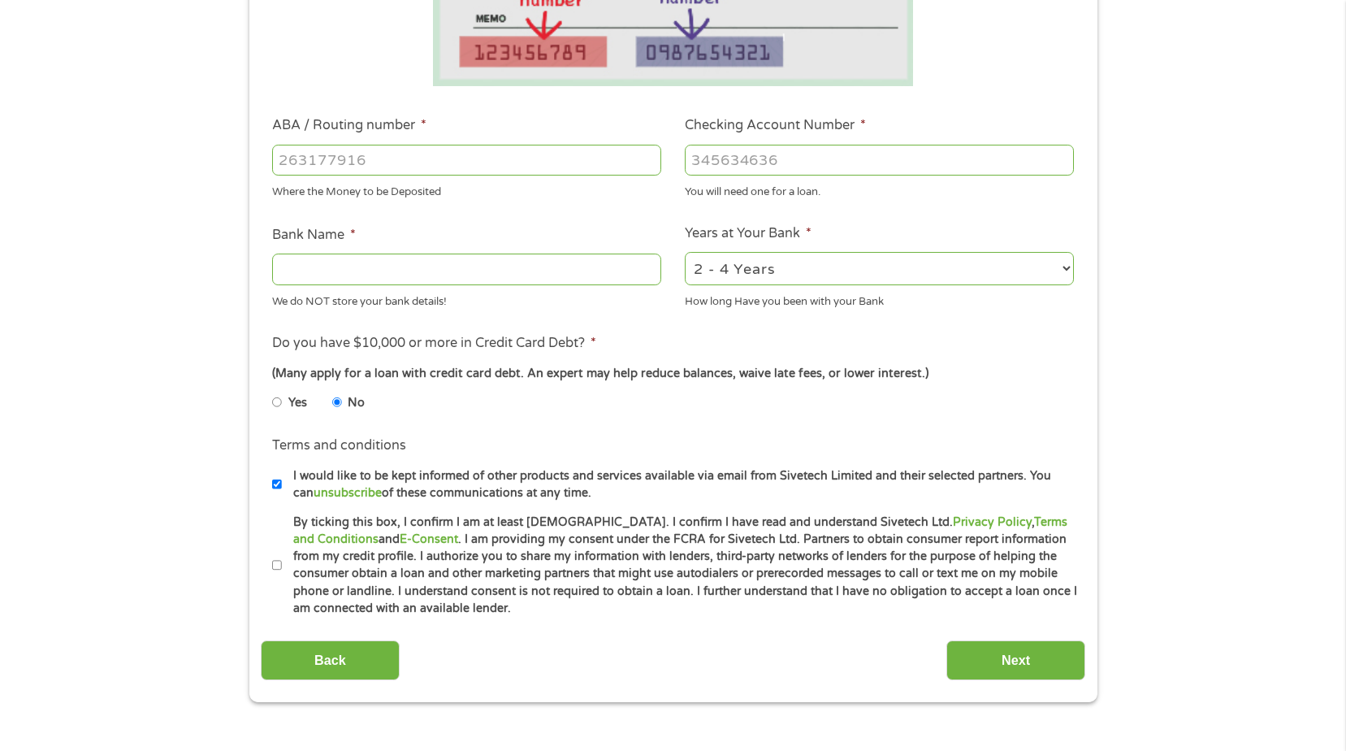
click at [361, 152] on input "ABA / Routing number *" at bounding box center [466, 160] width 389 height 31
type input "267084131"
type input "[PERSON_NAME] [PERSON_NAME] BANK NA"
type input "267084131"
click at [743, 165] on input "Checking Account Number *" at bounding box center [879, 160] width 389 height 31
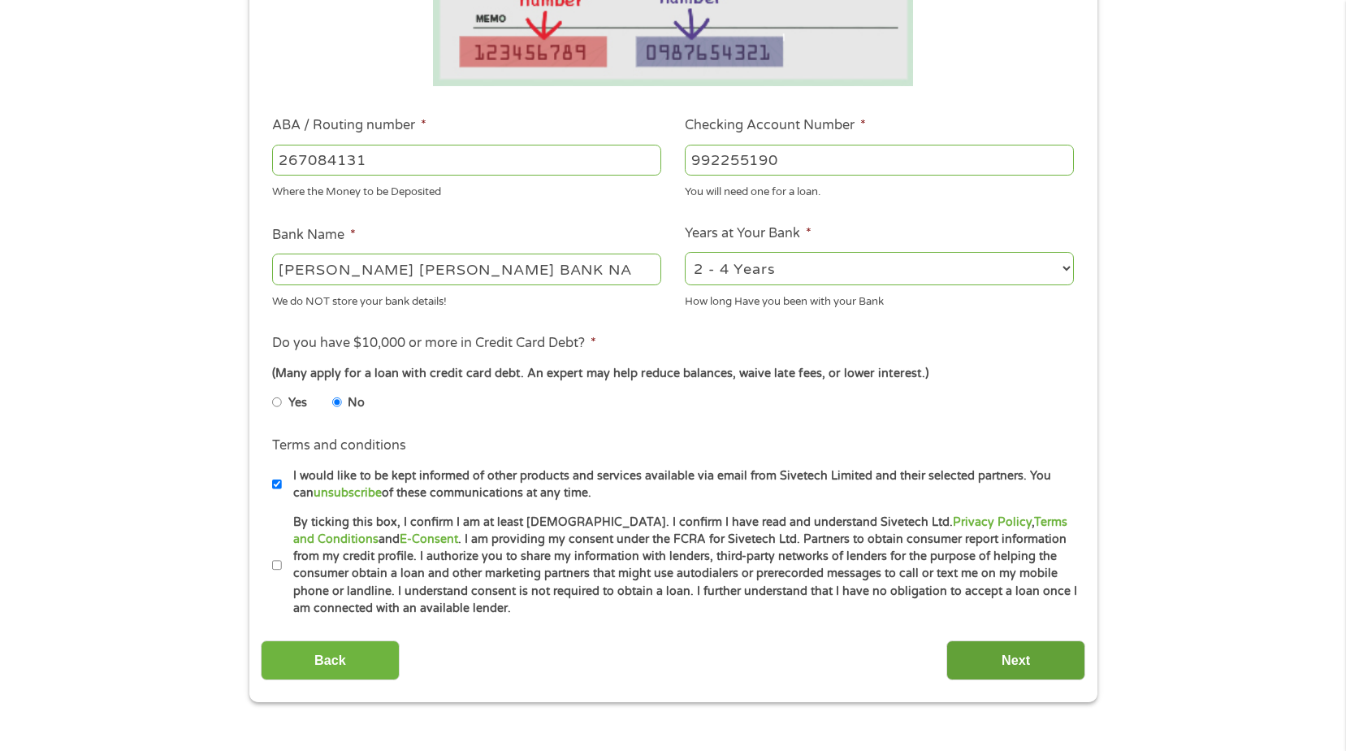
type input "992255190"
click at [1047, 658] on input "Next" at bounding box center [1016, 660] width 139 height 40
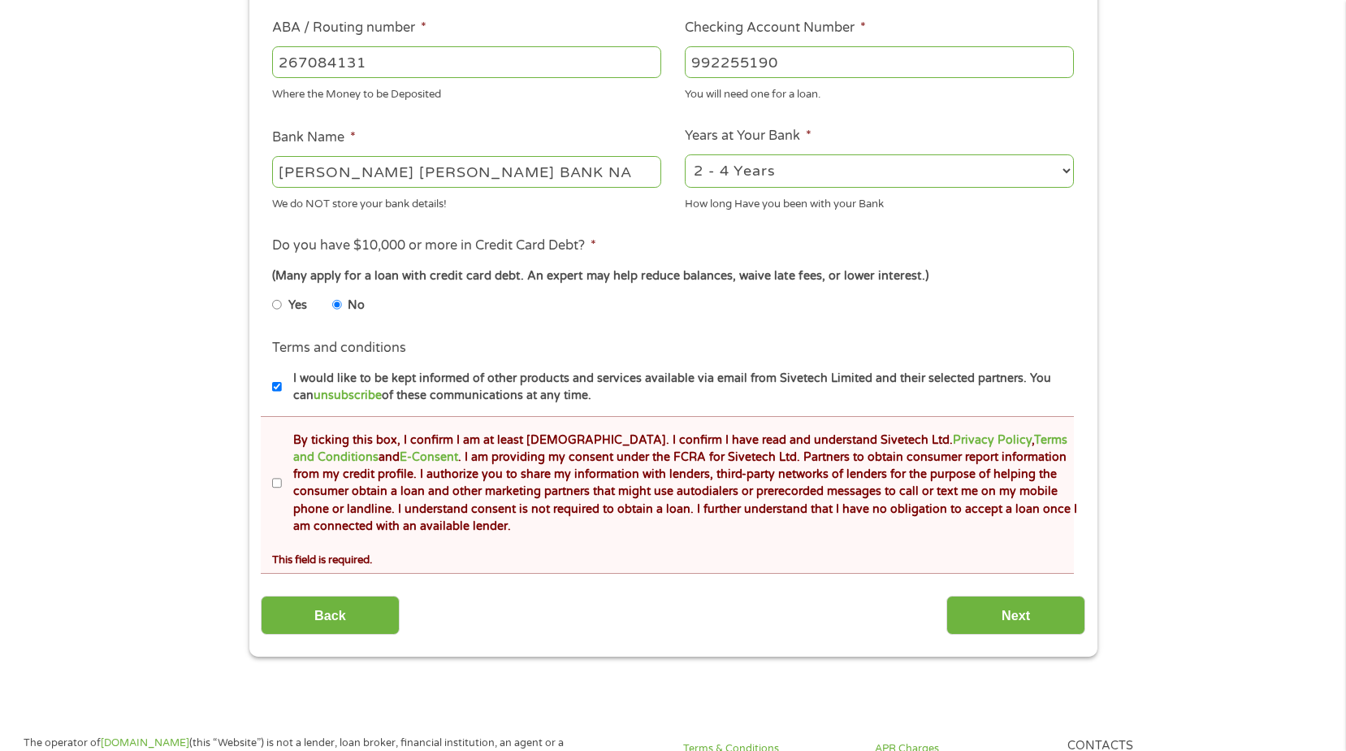
scroll to position [569, 0]
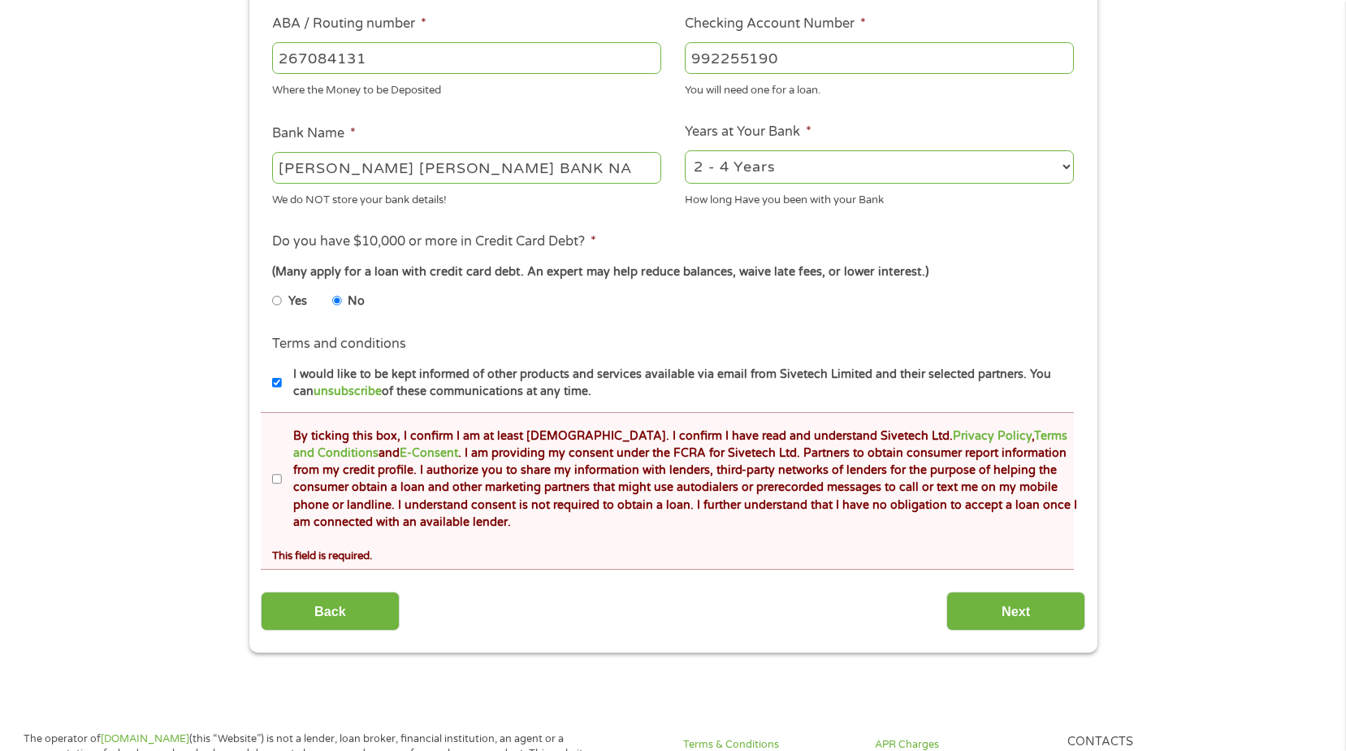
click at [274, 475] on input "By ticking this box, I confirm I am at least [DEMOGRAPHIC_DATA]. I confirm I ha…" at bounding box center [277, 479] width 10 height 26
checkbox input "true"
click at [1017, 596] on input "Next" at bounding box center [1016, 612] width 139 height 40
click at [1014, 609] on input "Next" at bounding box center [1016, 612] width 139 height 40
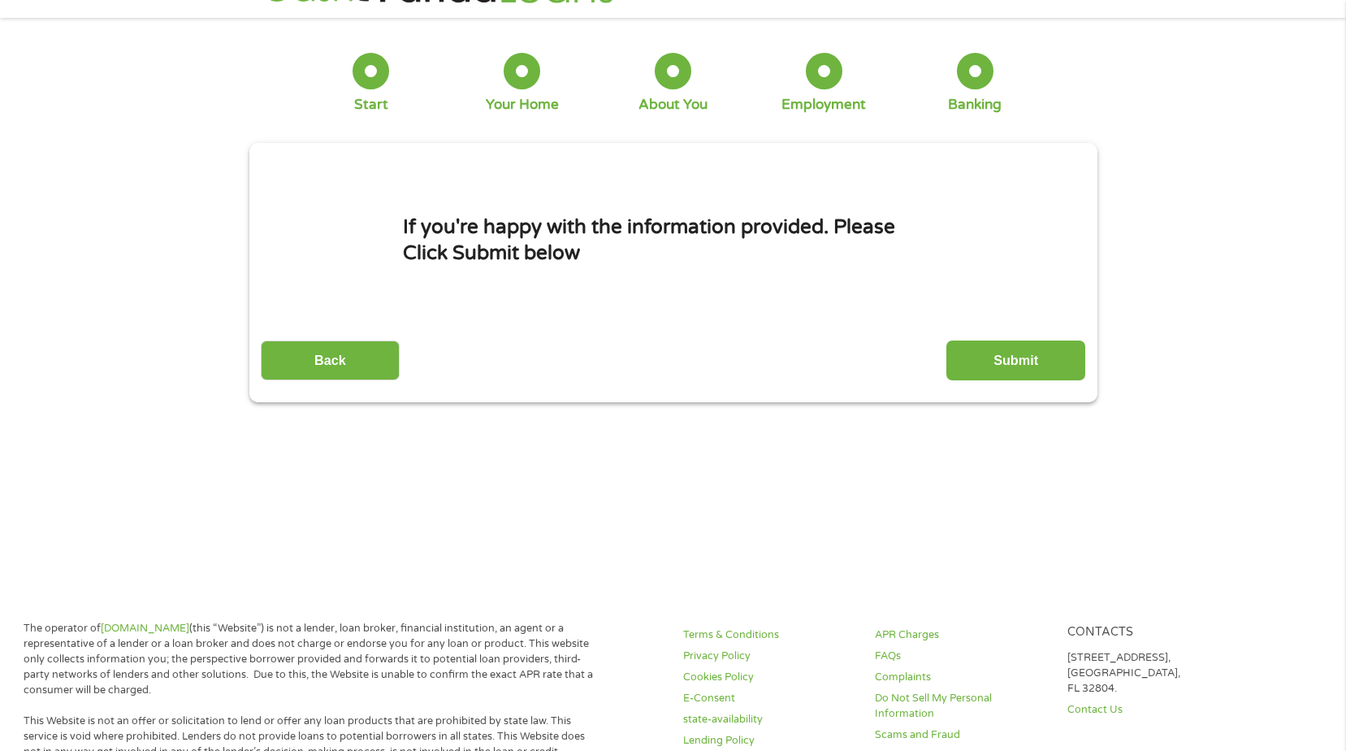
scroll to position [0, 0]
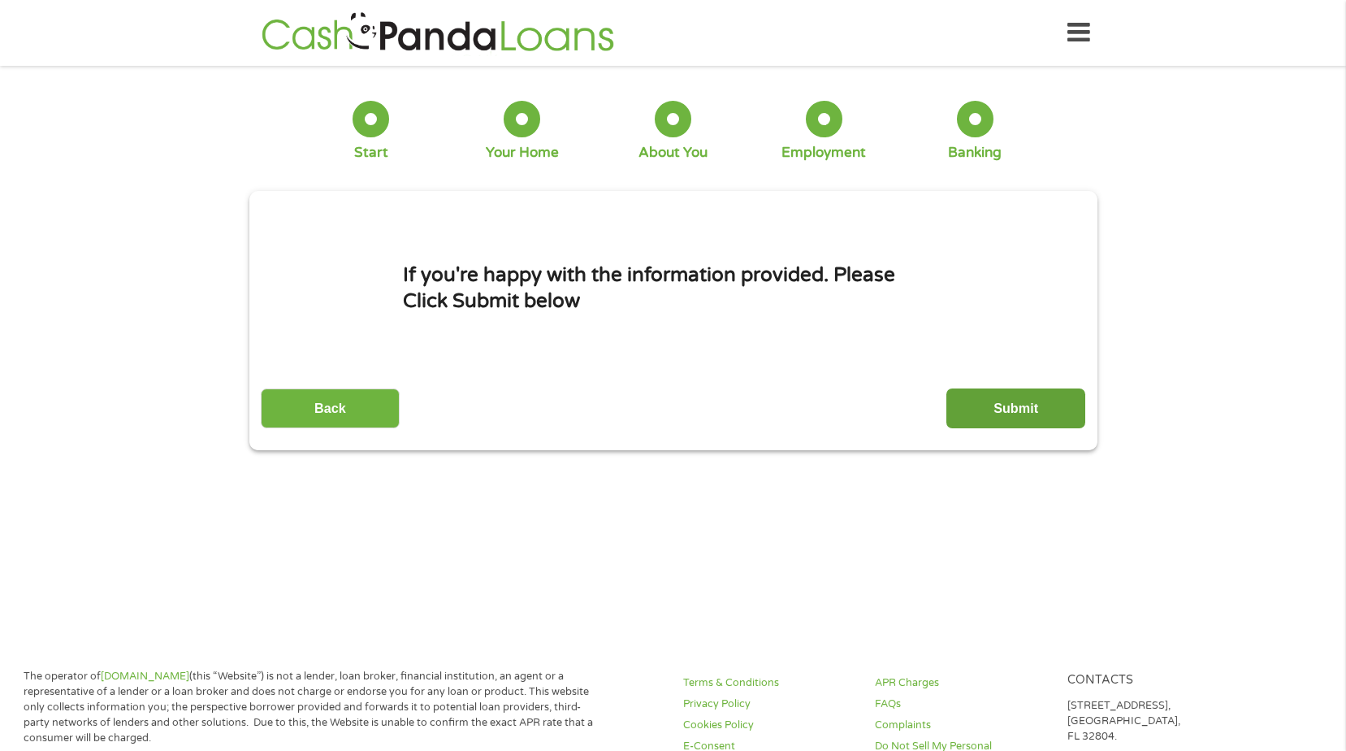
click at [992, 407] on input "Submit" at bounding box center [1016, 408] width 139 height 40
